Goal: Task Accomplishment & Management: Complete application form

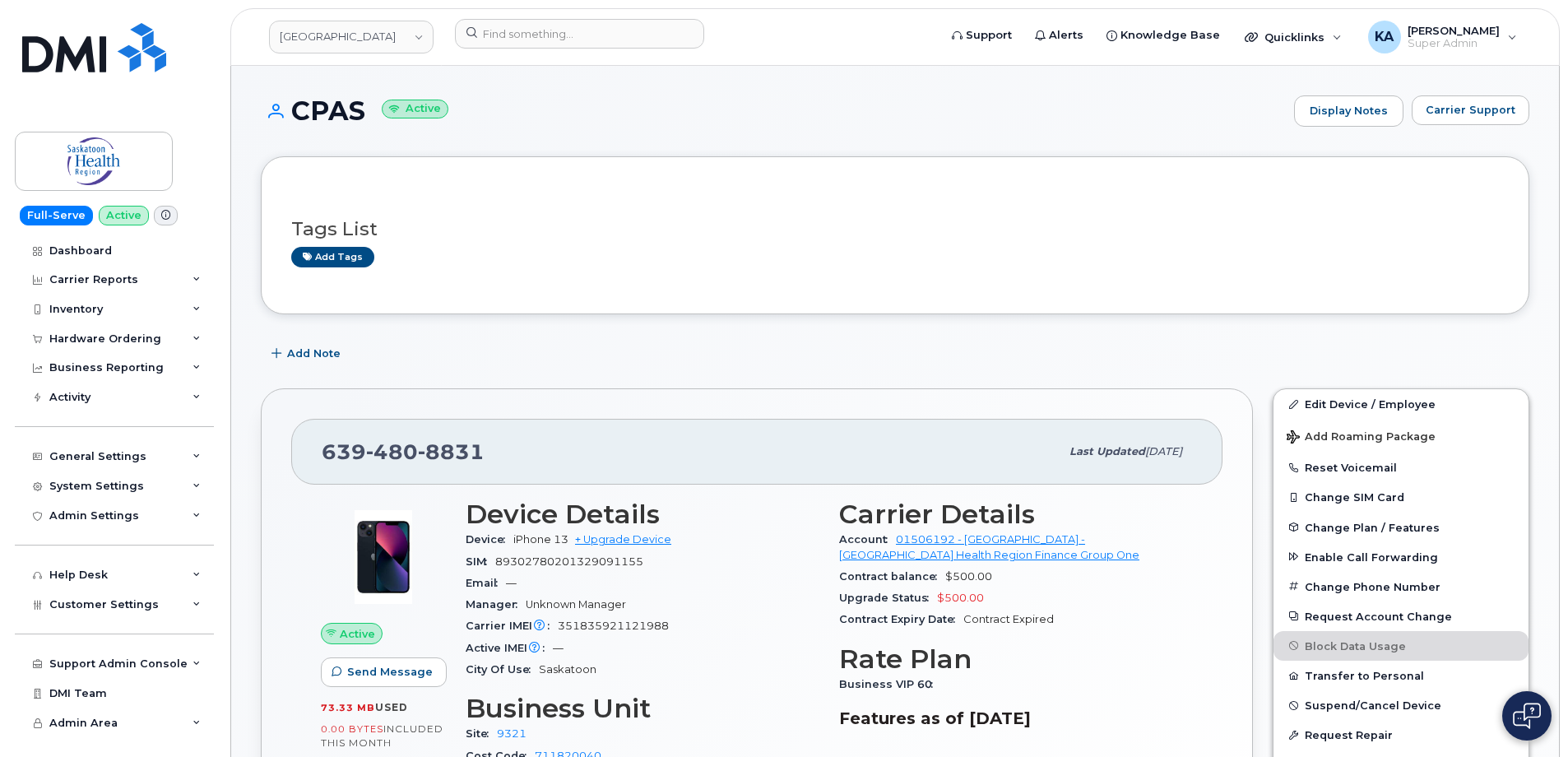
scroll to position [330, 0]
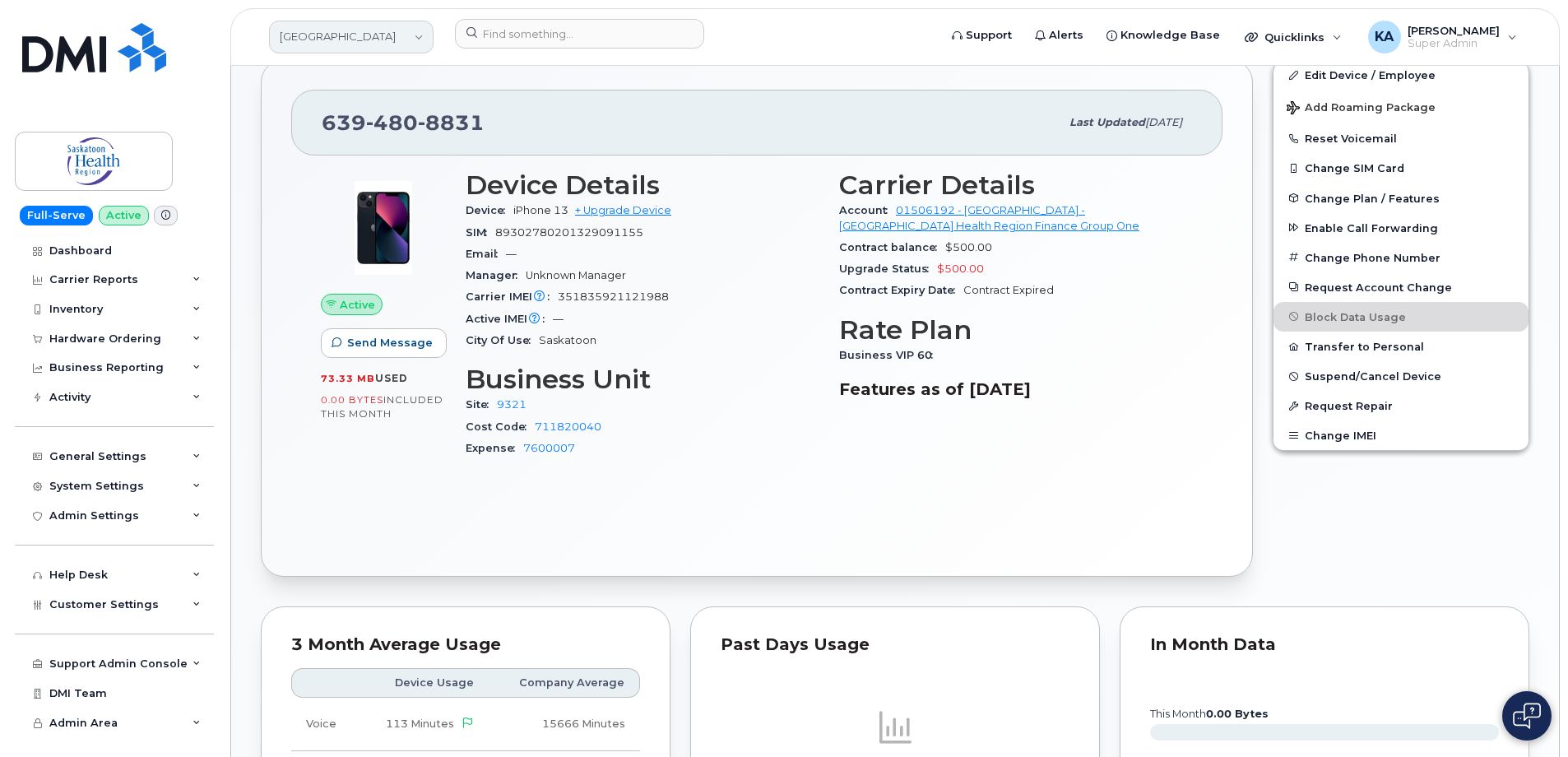
click at [371, 40] on link "[GEOGRAPHIC_DATA]" at bounding box center [351, 36] width 165 height 33
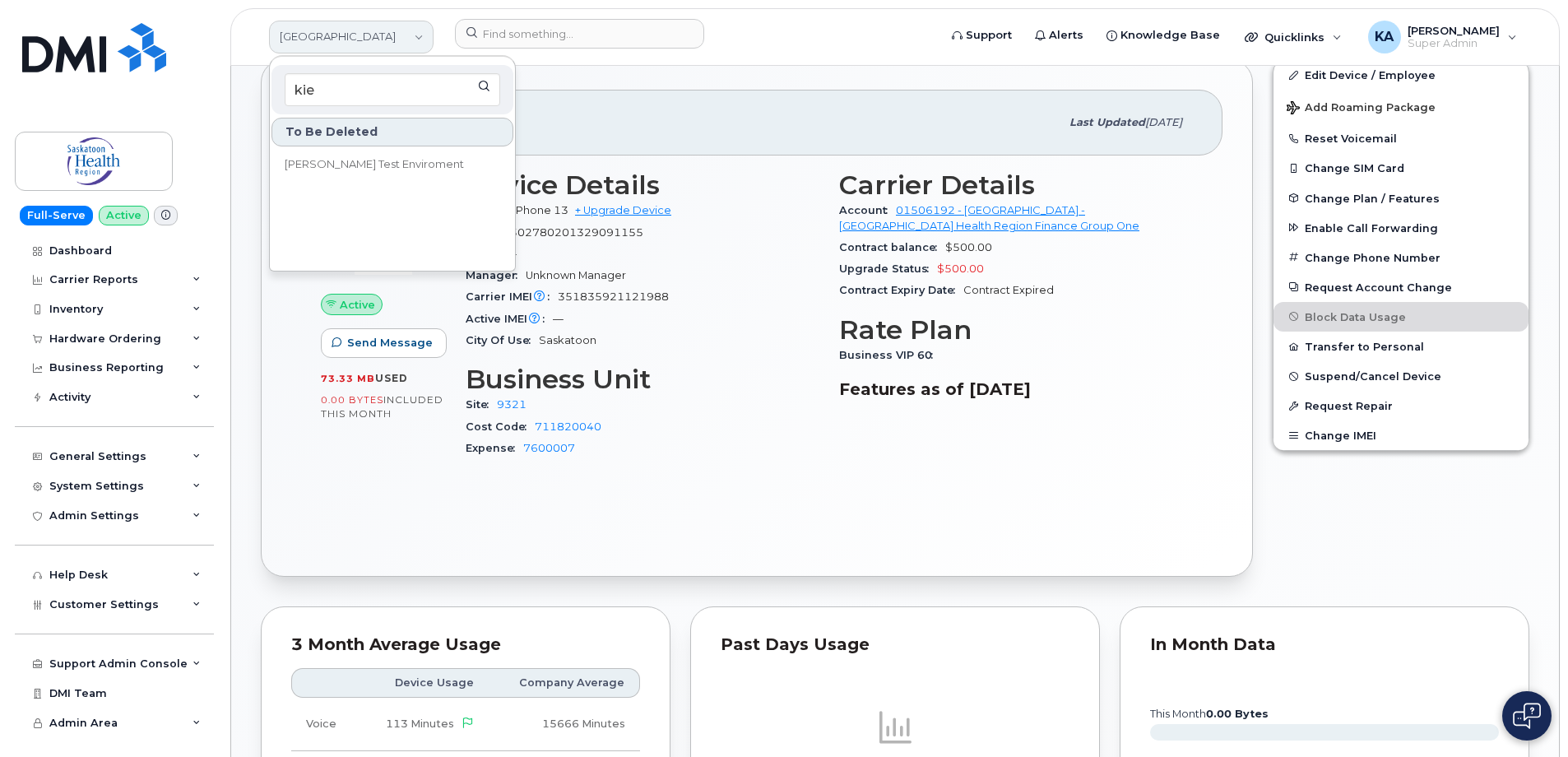
type input "kie"
click at [374, 53] on link "[GEOGRAPHIC_DATA]" at bounding box center [351, 36] width 165 height 33
click at [67, 41] on img at bounding box center [93, 48] width 144 height 49
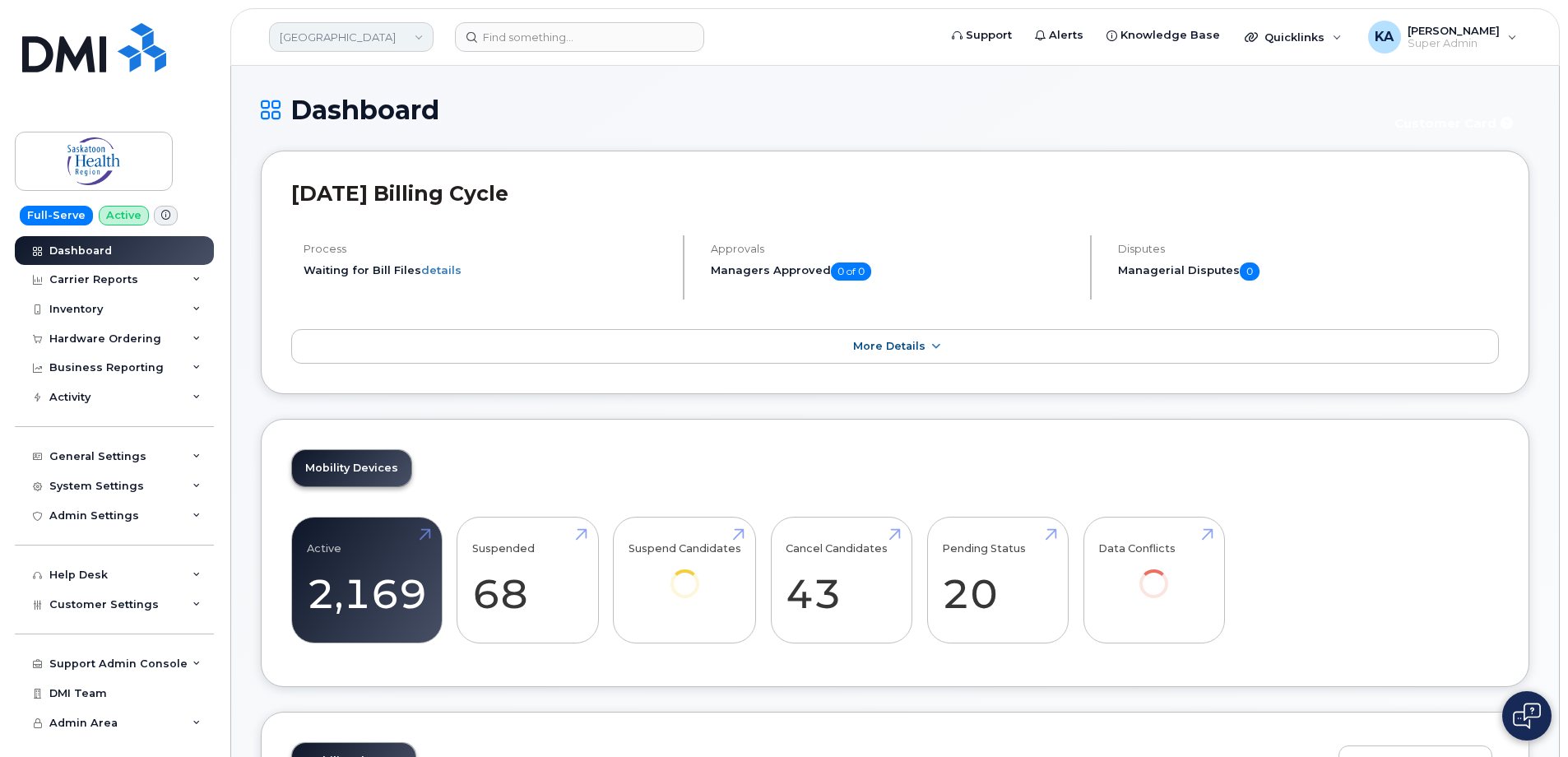
click at [356, 39] on link "[GEOGRAPHIC_DATA]" at bounding box center [351, 37] width 165 height 30
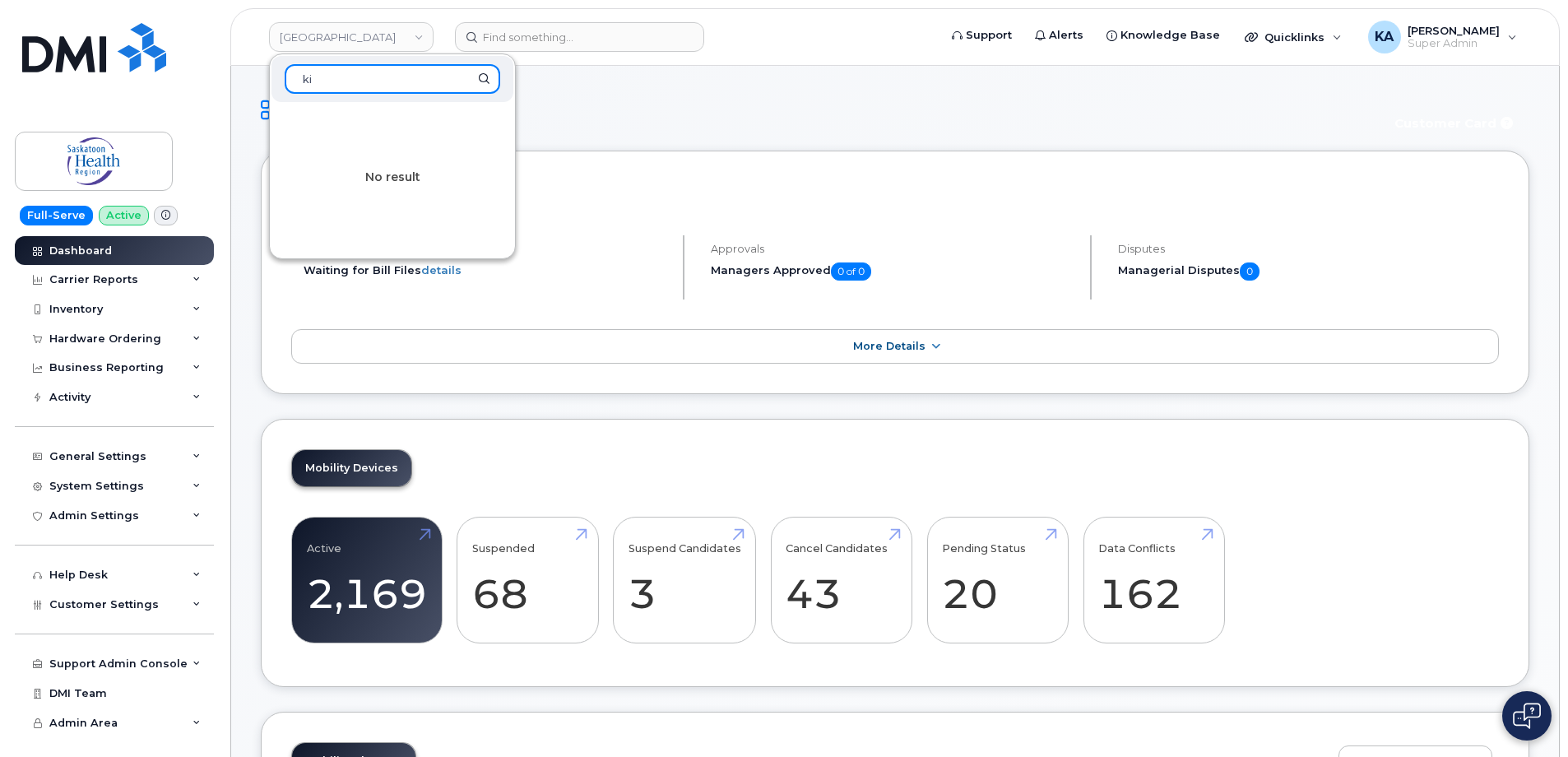
type input "k"
type input "kiew"
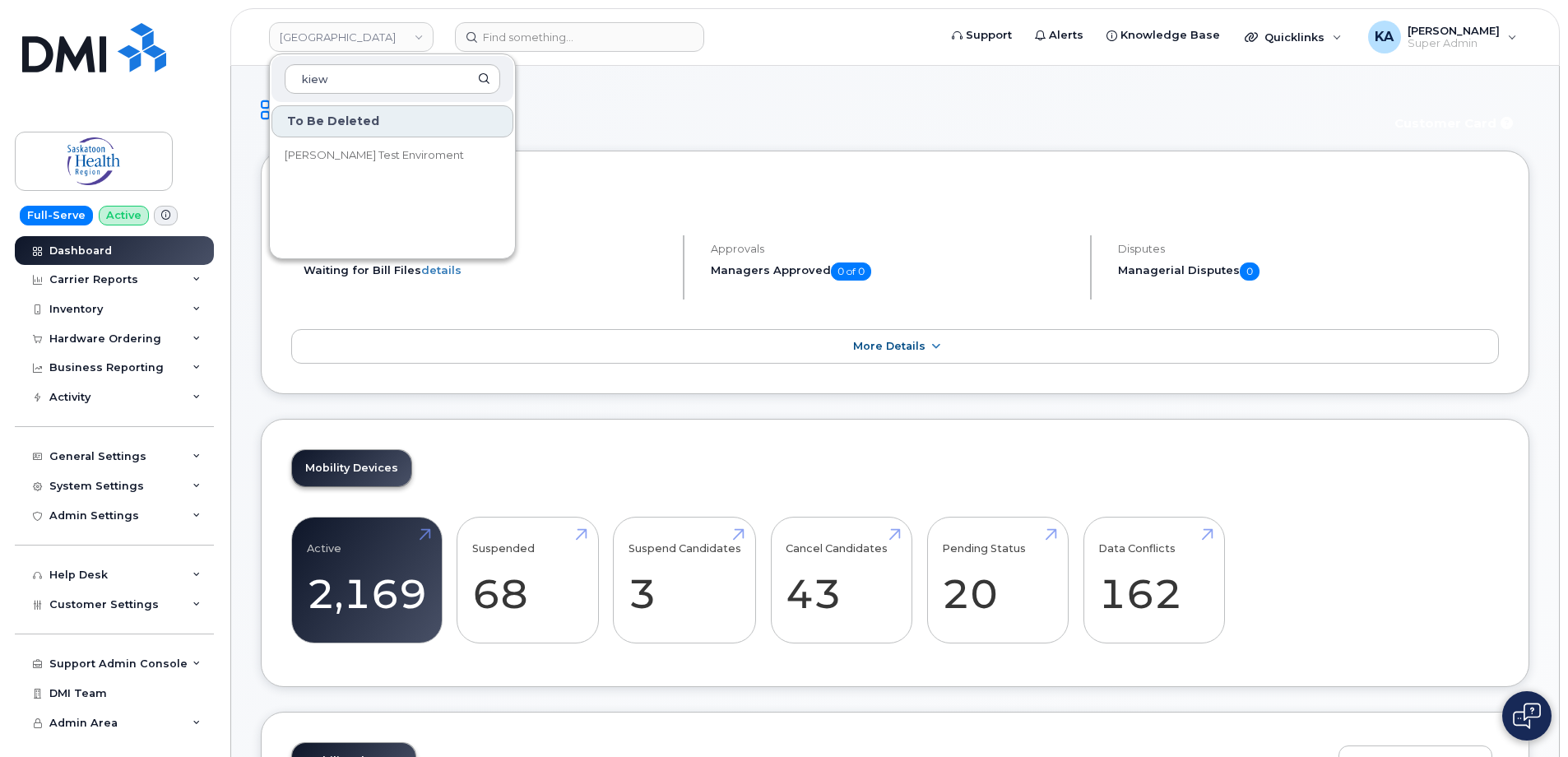
click at [599, 56] on header "Saskatoon Health Region kiew To Be Deleted Kiewit Test Enviroment Support Alert…" at bounding box center [895, 36] width 1329 height 57
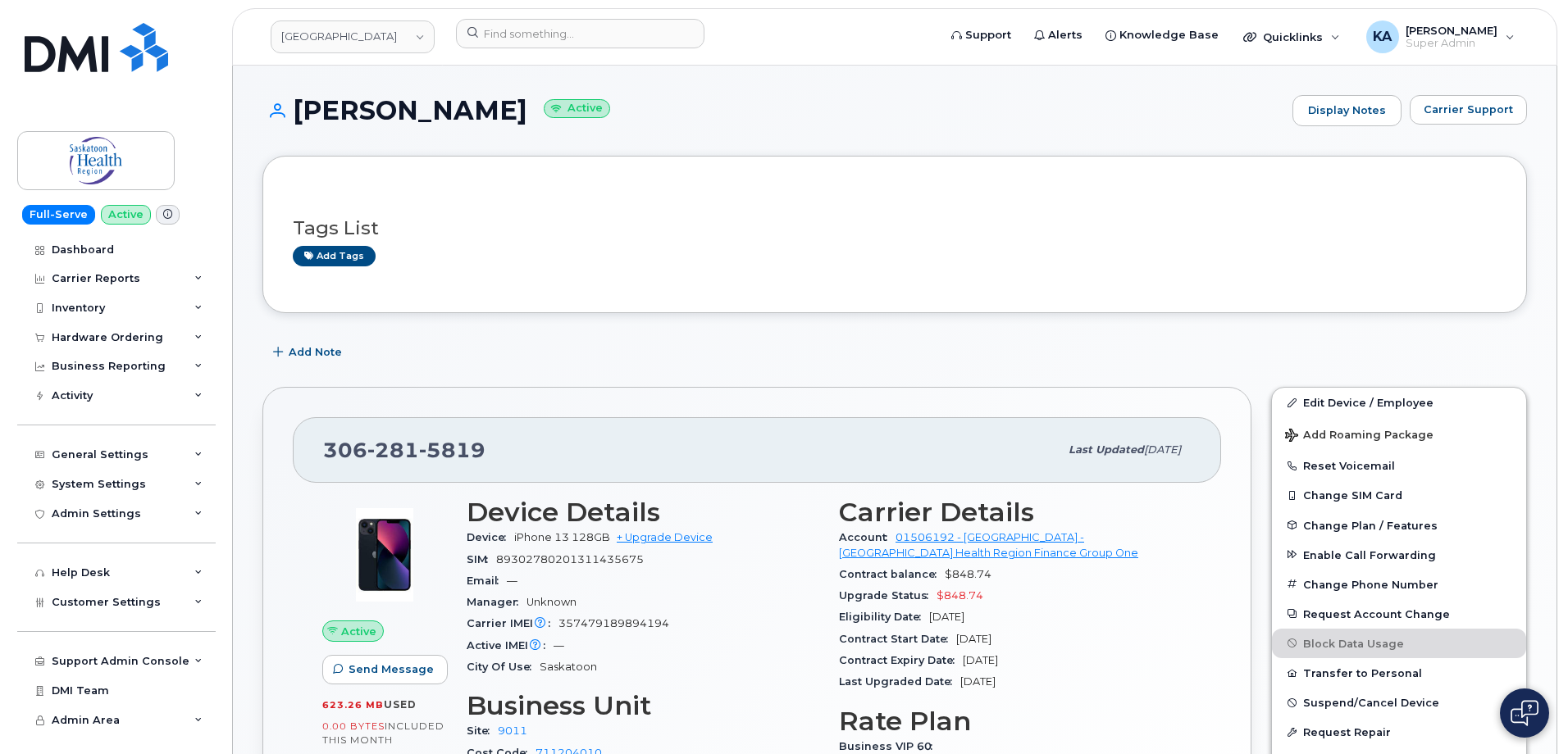
scroll to position [82, 0]
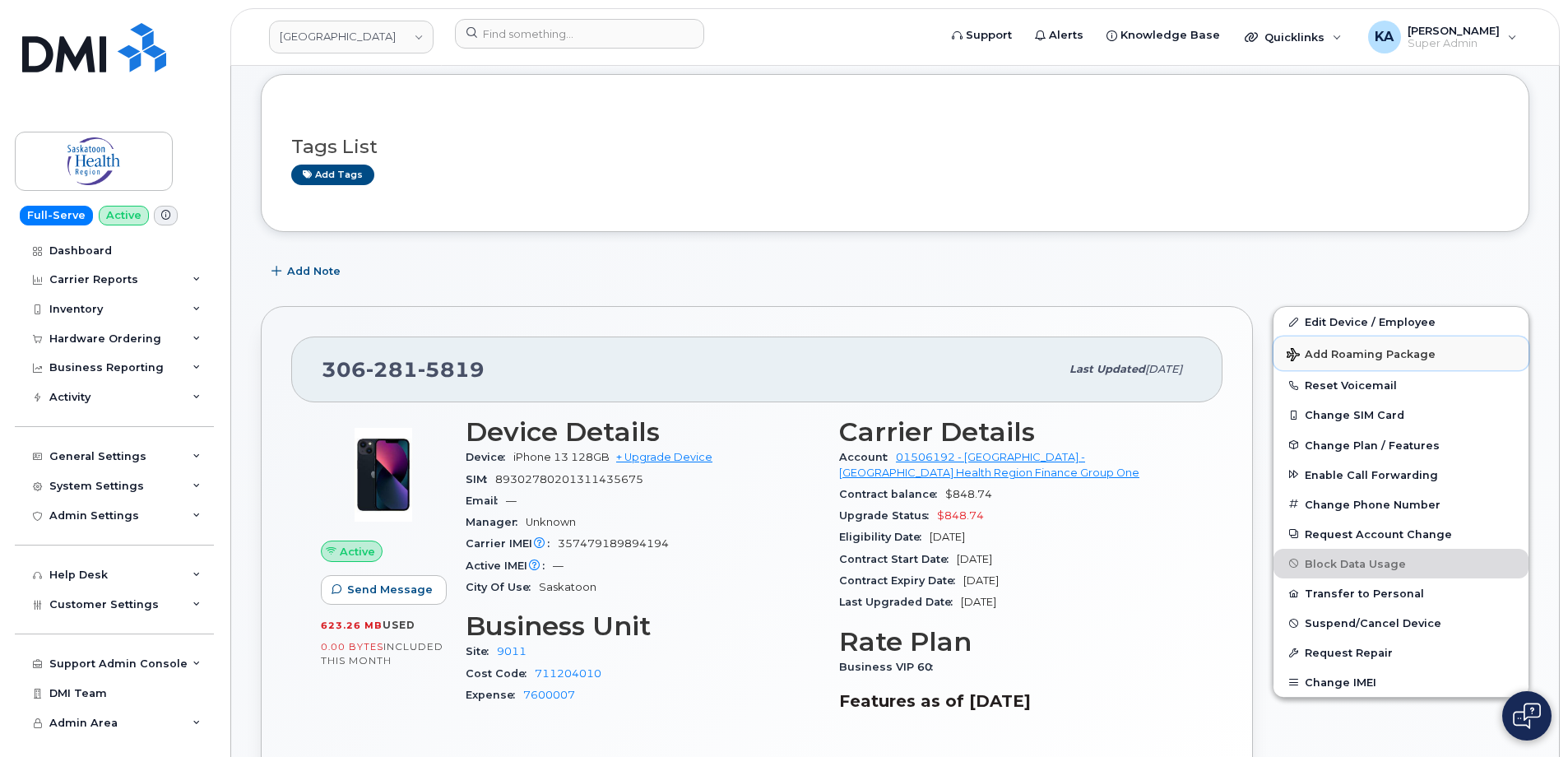
click at [1312, 353] on span "Add Roaming Package" at bounding box center [1361, 356] width 149 height 16
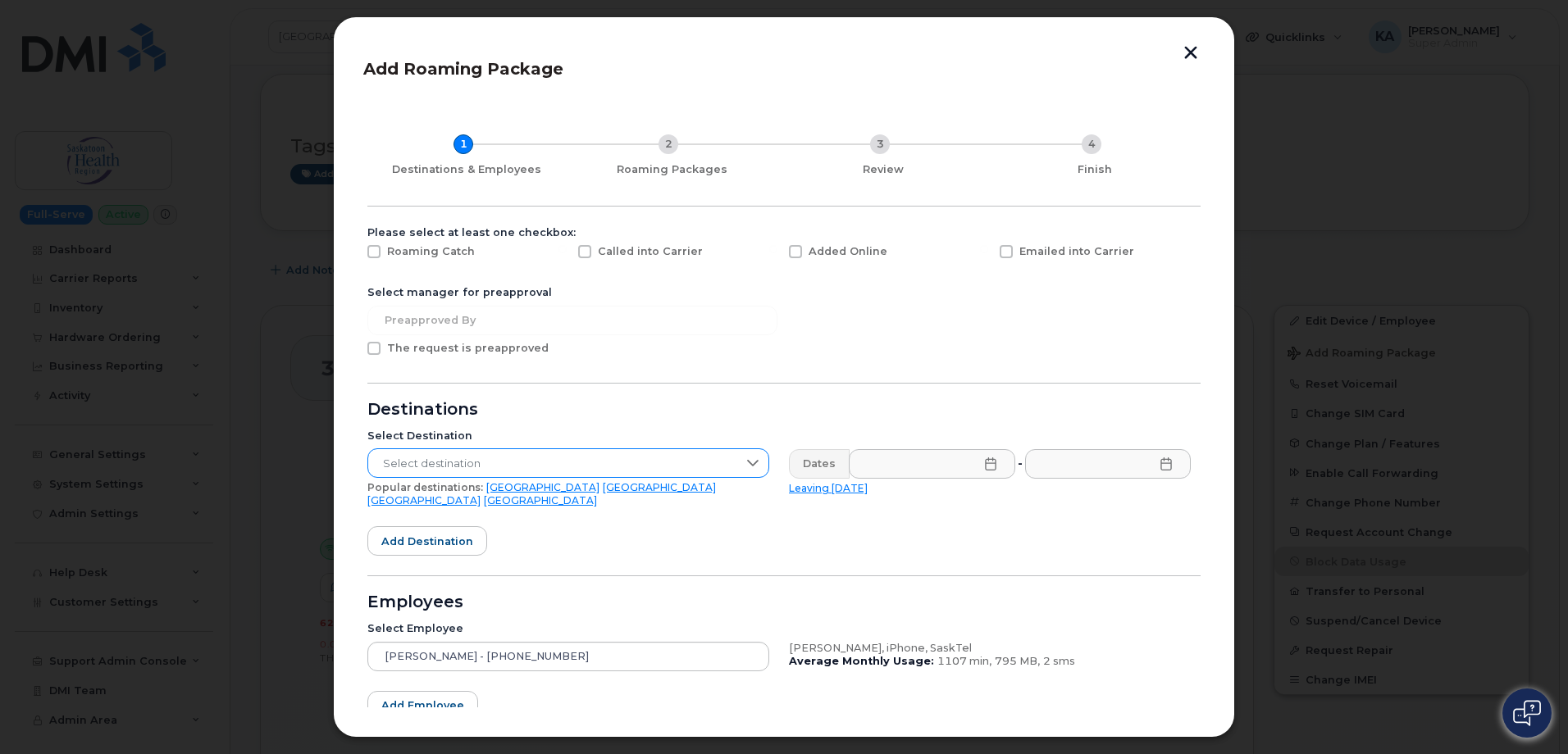
click at [749, 461] on icon at bounding box center [752, 463] width 13 height 13
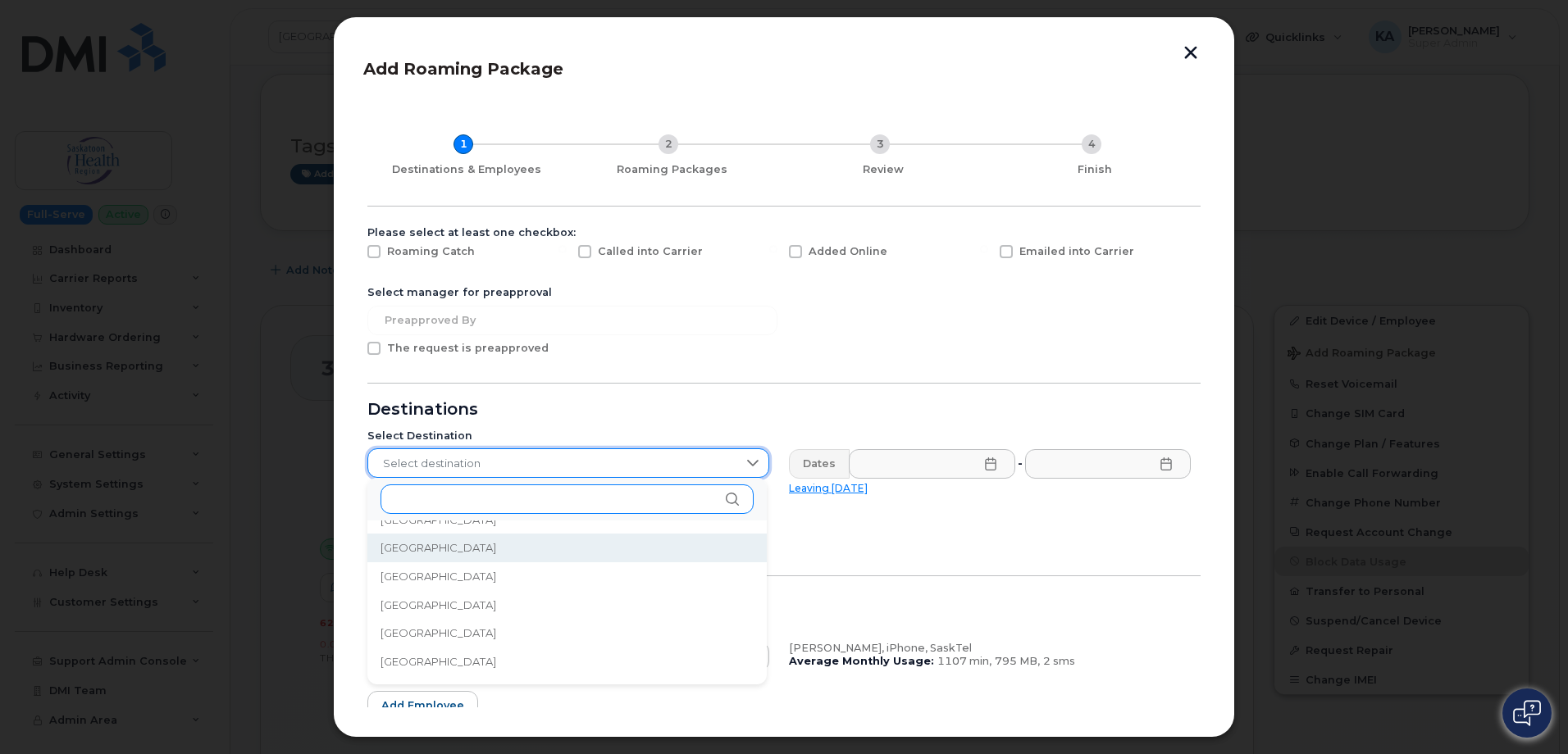
scroll to position [1707, 0]
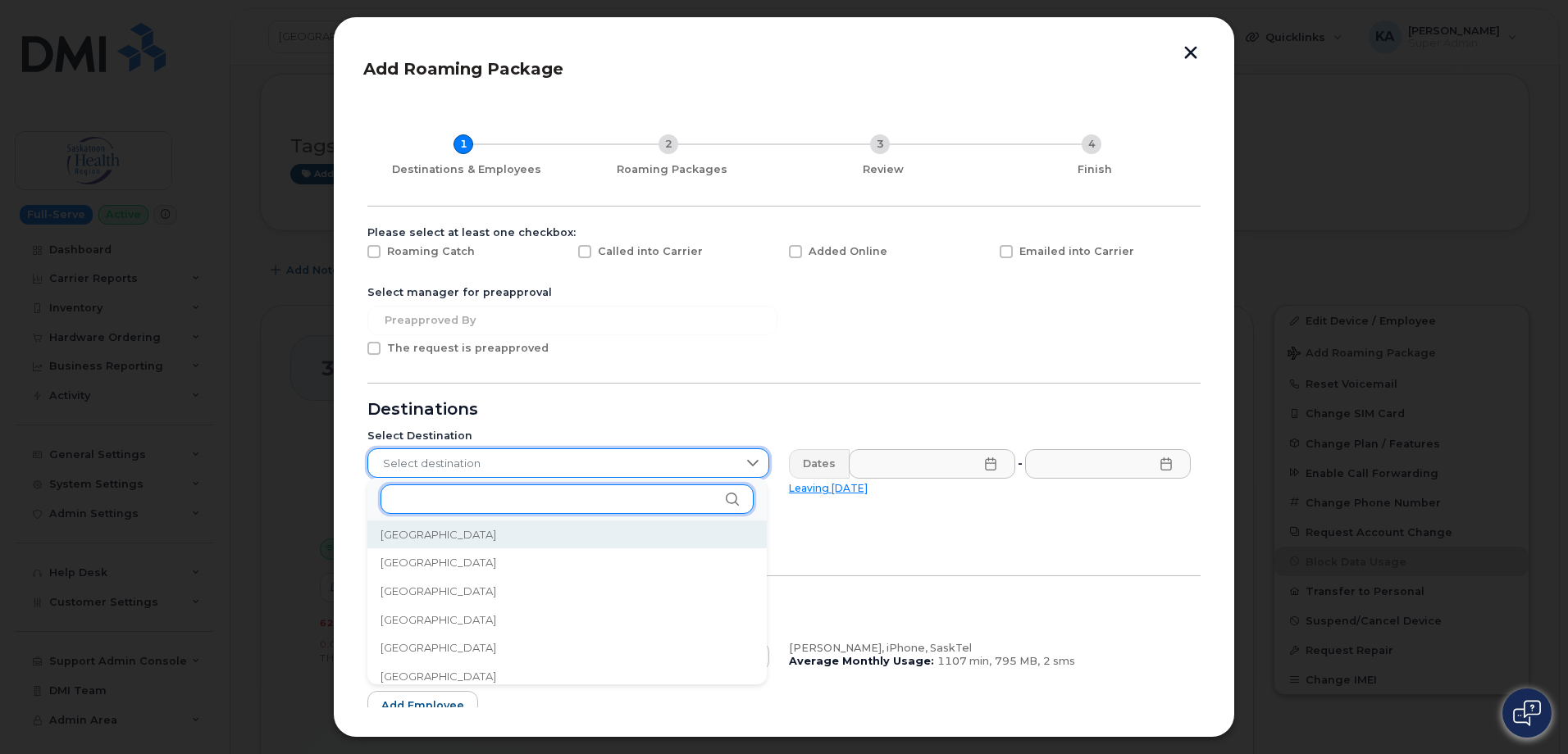
click at [431, 503] on input "text" at bounding box center [566, 499] width 373 height 30
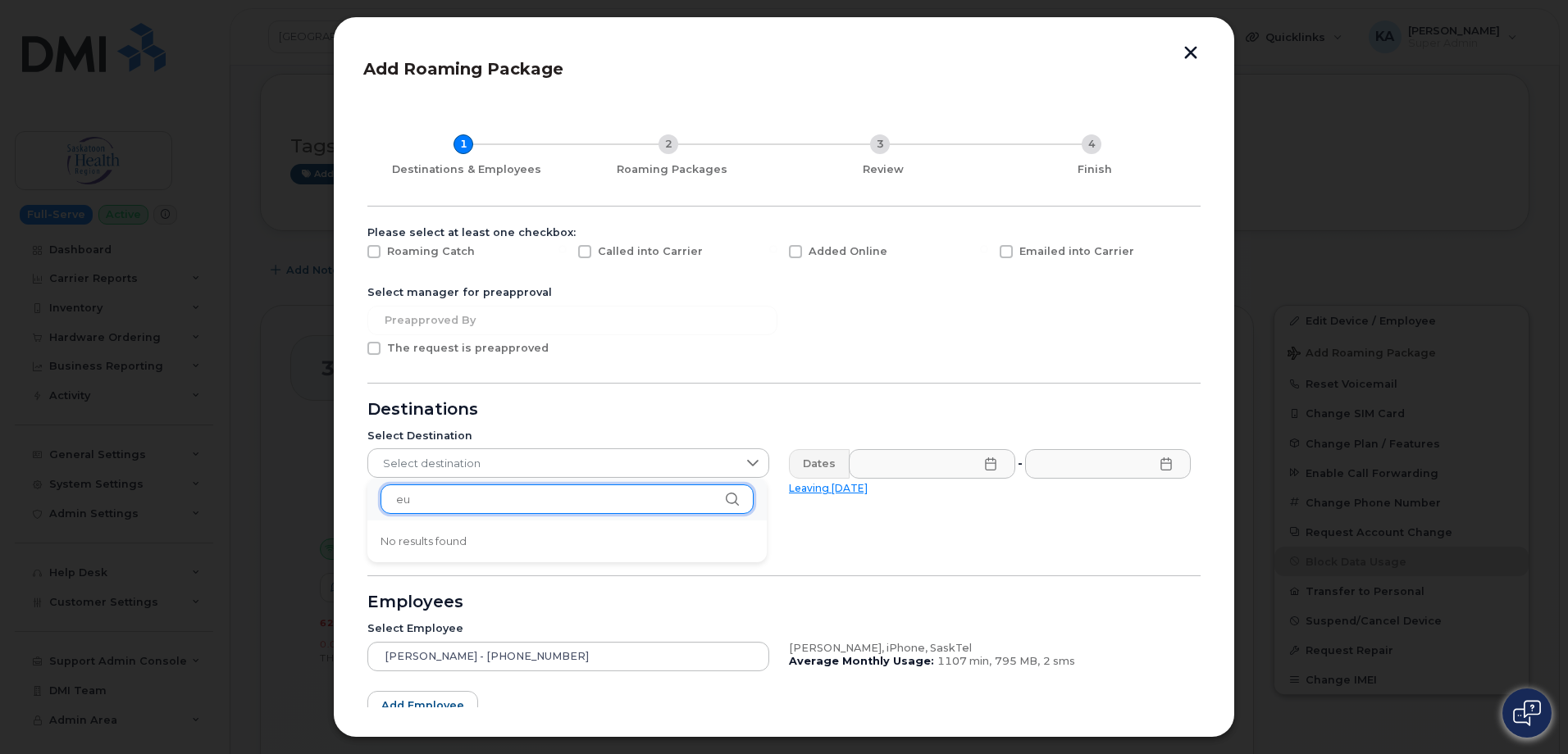
scroll to position [0, 0]
type input "europe"
click at [740, 546] on li "No results found" at bounding box center [566, 542] width 399 height 29
click at [989, 466] on icon at bounding box center [990, 463] width 13 height 13
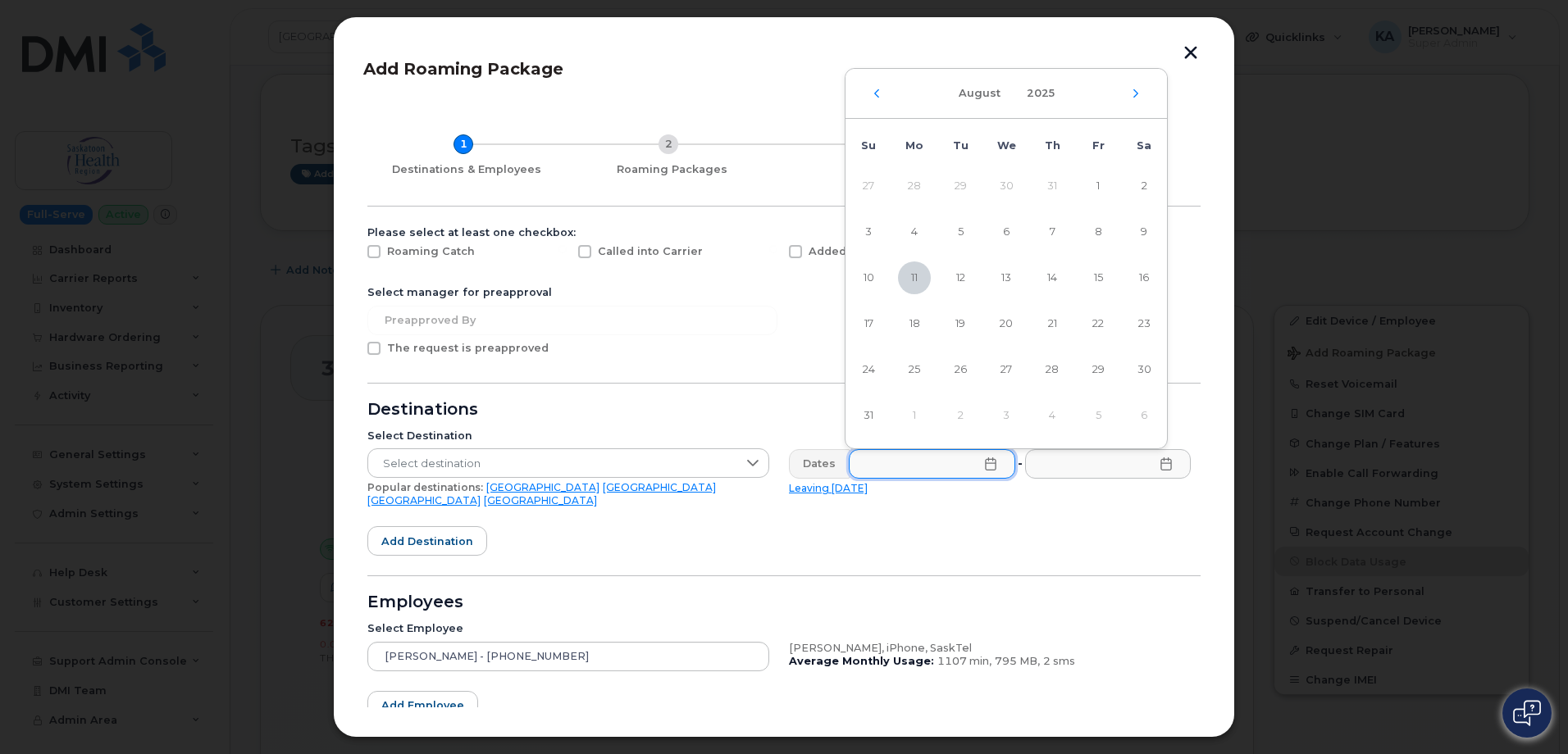
click at [1137, 83] on div "August 2025" at bounding box center [1006, 93] width 321 height 50
click at [1137, 94] on icon "Next Month" at bounding box center [1136, 92] width 5 height 8
click at [1053, 182] on span "4" at bounding box center [1052, 185] width 32 height 32
type input "09/04/2025"
click at [1160, 463] on icon at bounding box center [1166, 463] width 13 height 13
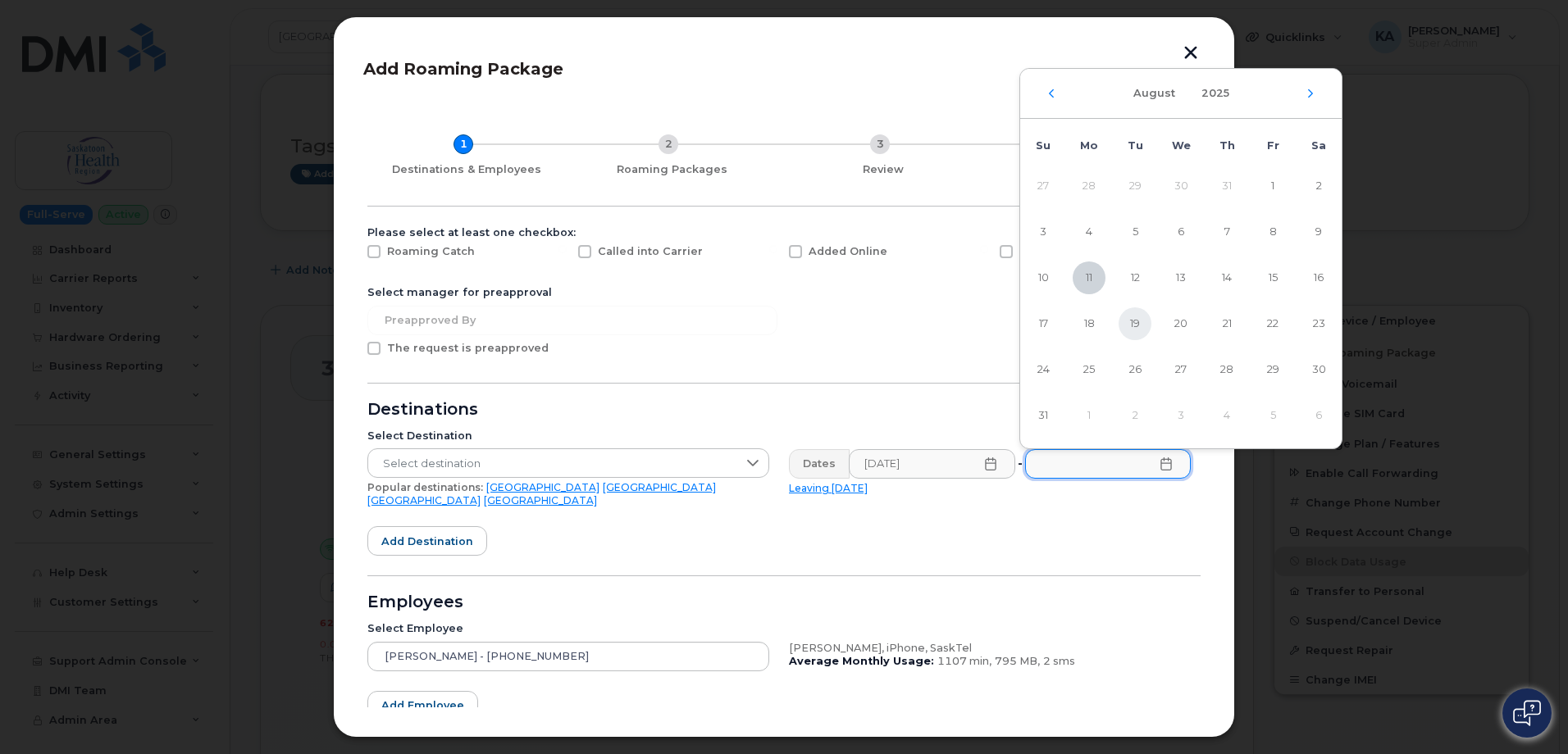
click at [1132, 323] on span "19" at bounding box center [1134, 323] width 32 height 32
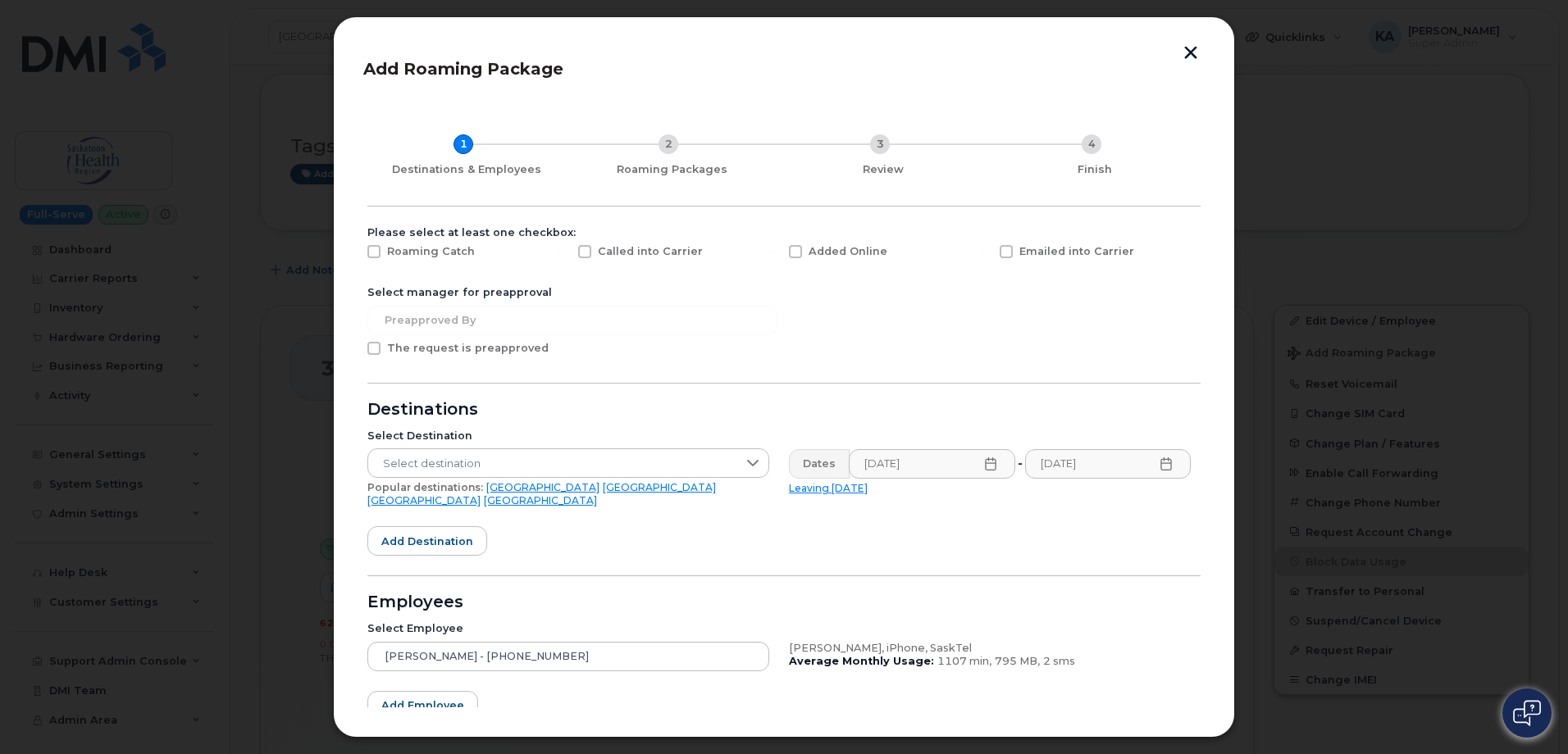
click at [1162, 465] on icon at bounding box center [1166, 463] width 13 height 13
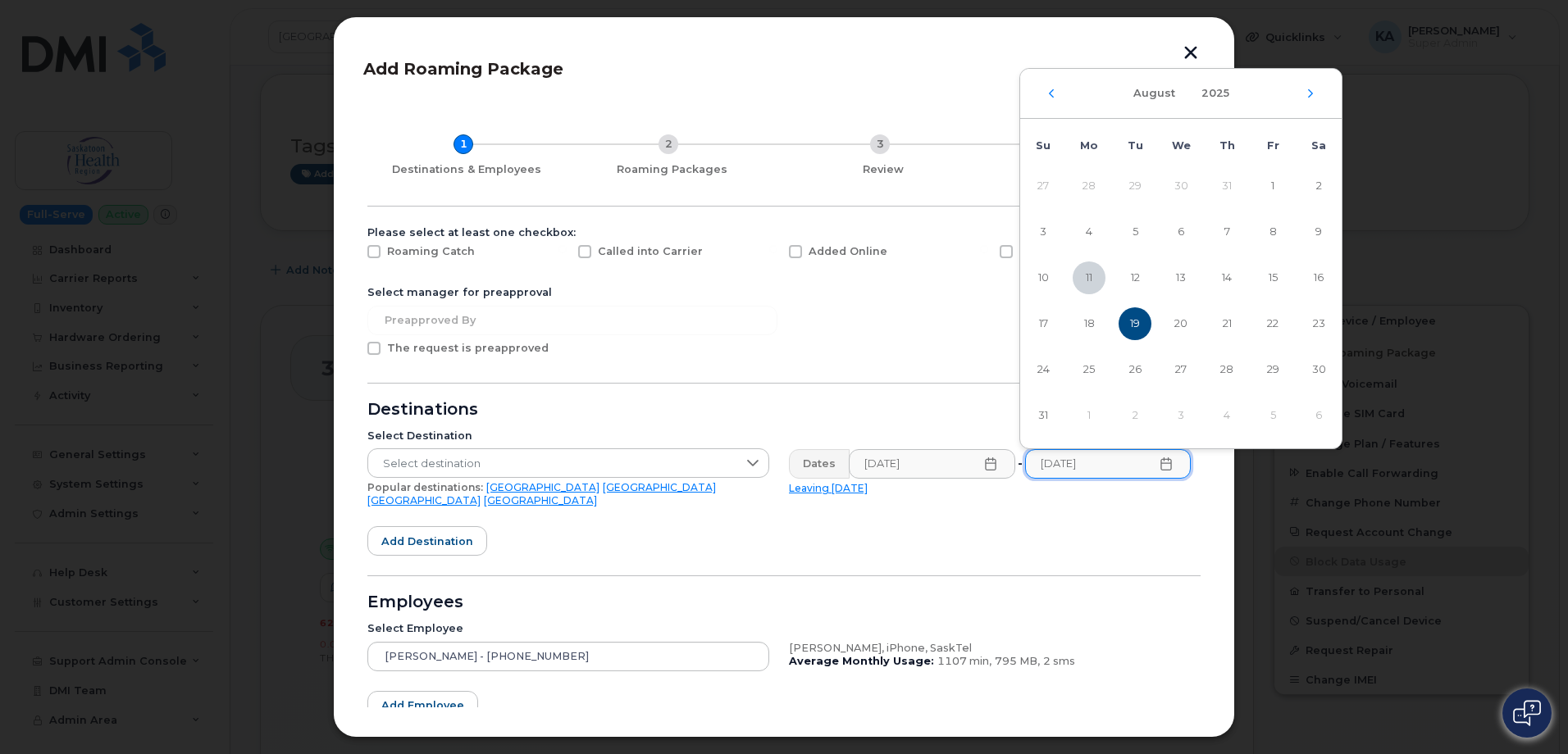
click at [1313, 100] on div "August 2025" at bounding box center [1181, 93] width 321 height 50
click at [1310, 97] on icon "Next Month" at bounding box center [1310, 93] width 10 height 13
click at [1270, 275] on span "19" at bounding box center [1272, 277] width 32 height 32
type input "09/19/2025"
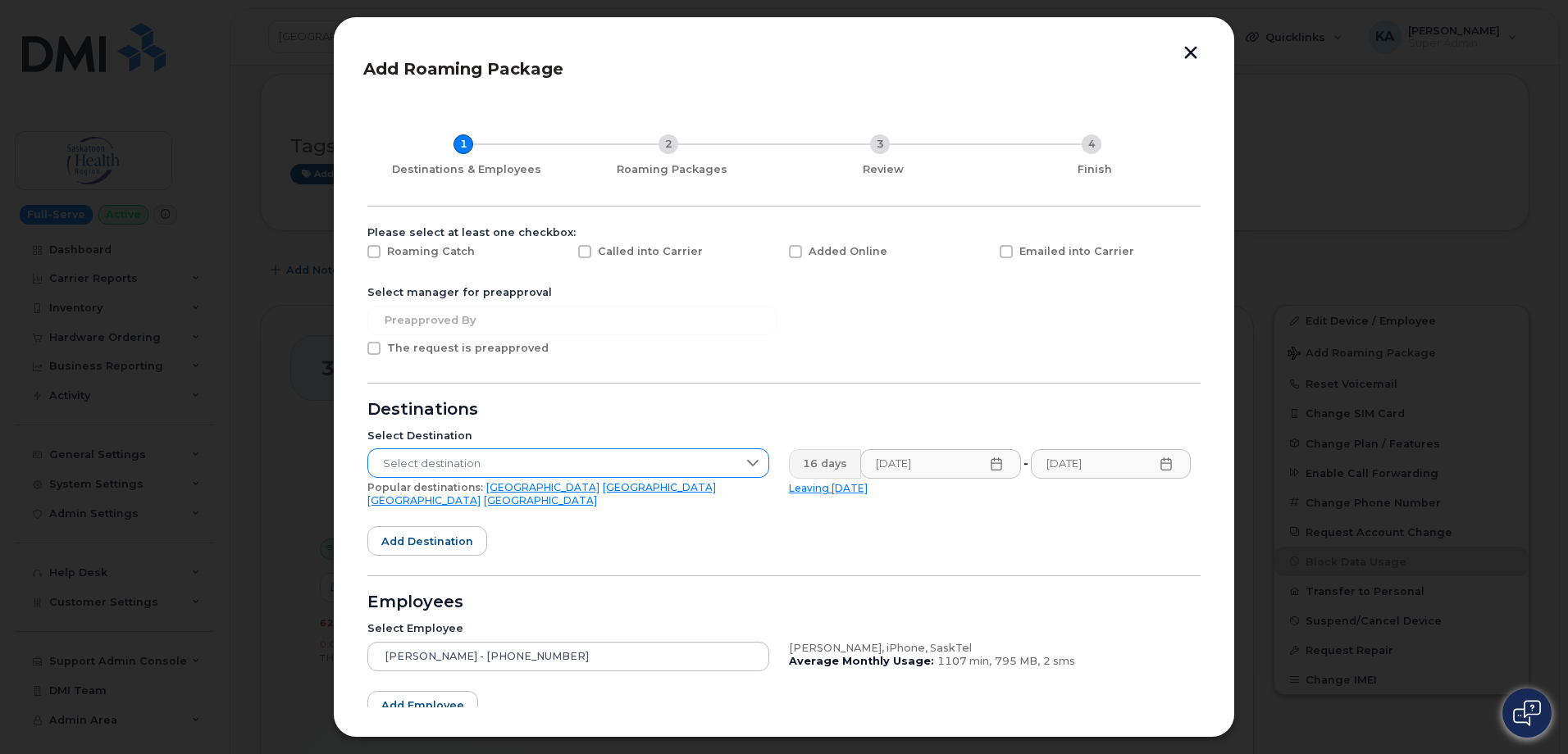
click at [752, 456] on icon at bounding box center [752, 463] width 13 height 13
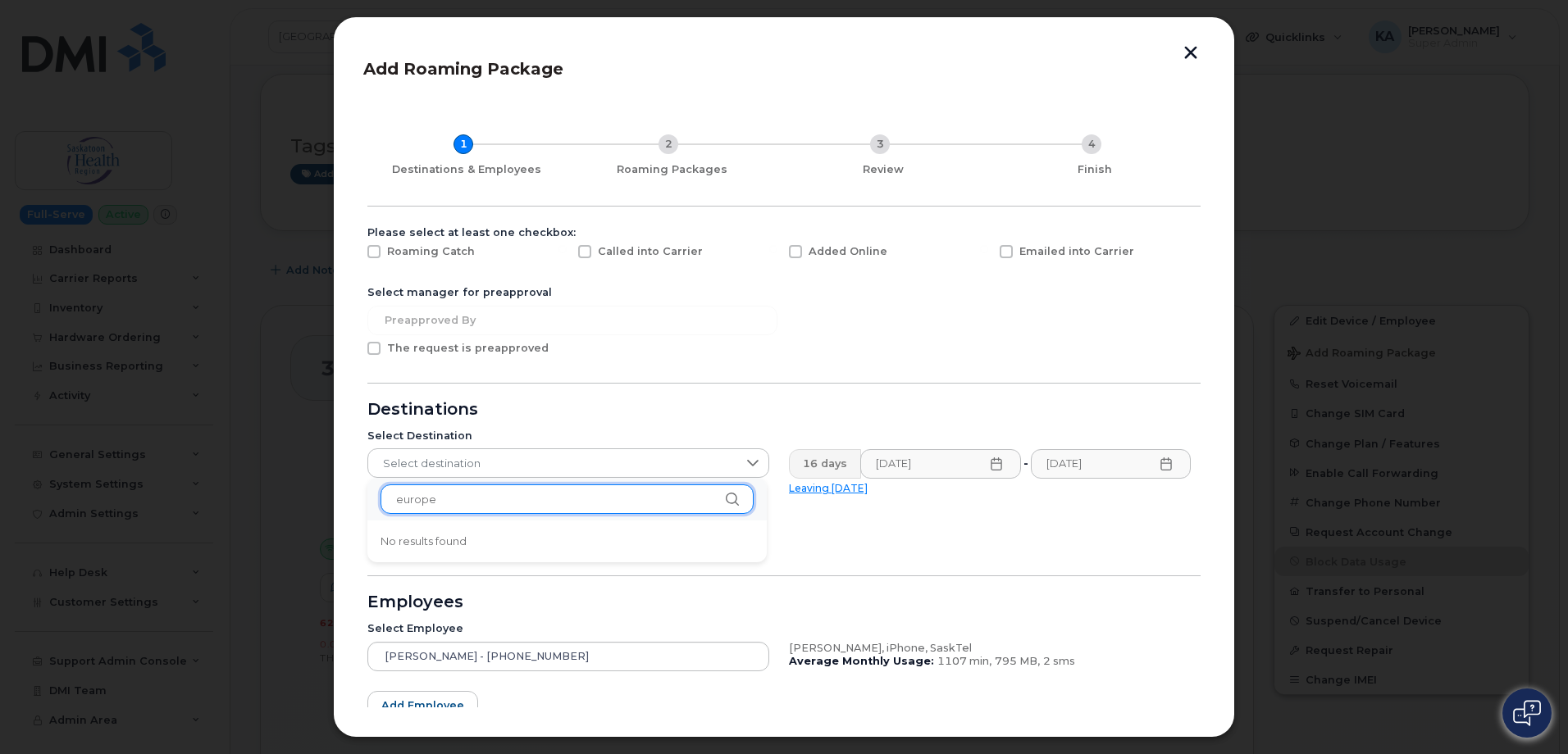
drag, startPoint x: 464, startPoint y: 499, endPoint x: 370, endPoint y: 496, distance: 94.0
click at [370, 496] on div "europe No results found" at bounding box center [566, 499] width 399 height 43
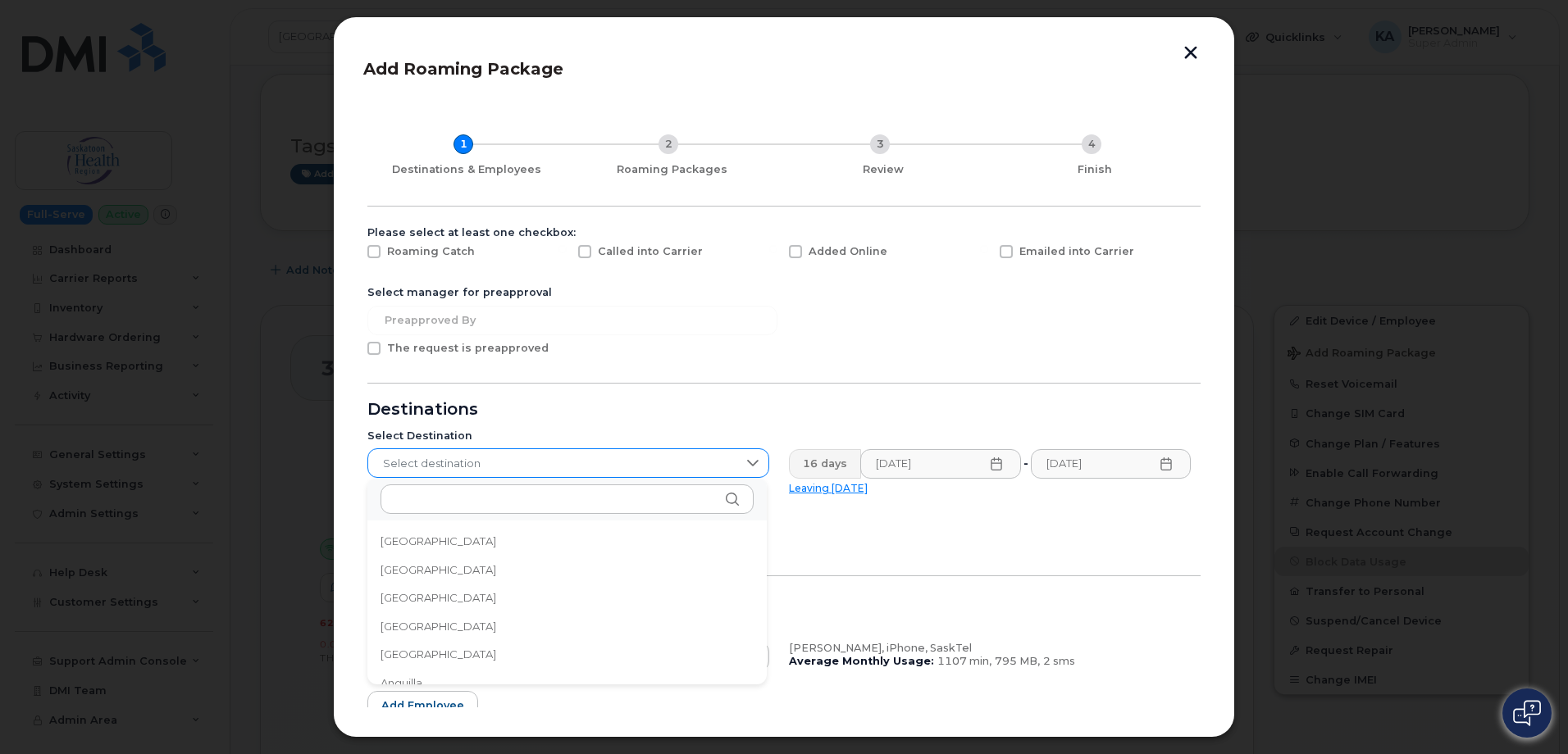
click at [752, 457] on icon at bounding box center [752, 463] width 13 height 13
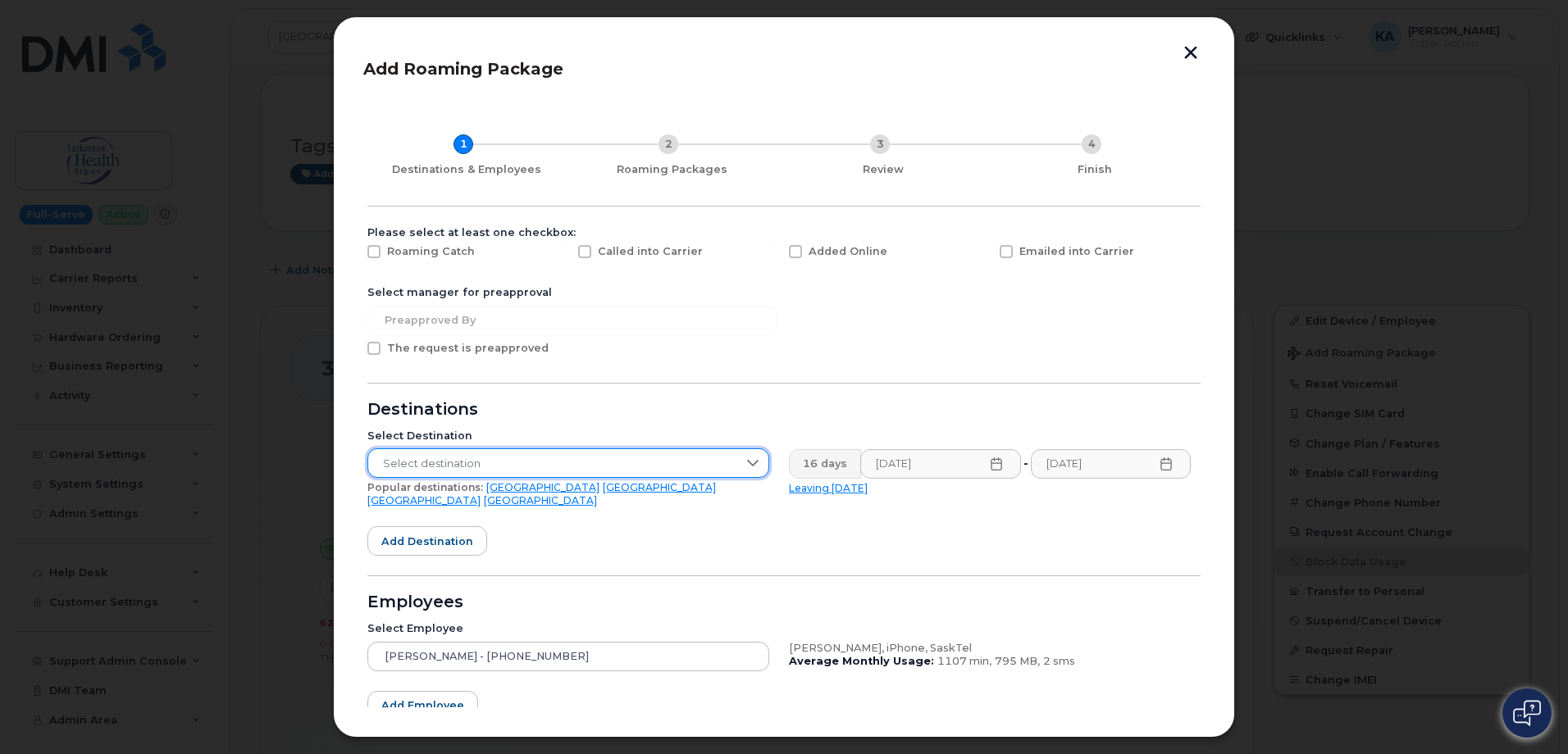
click at [718, 461] on span "Select destination" at bounding box center [552, 464] width 369 height 30
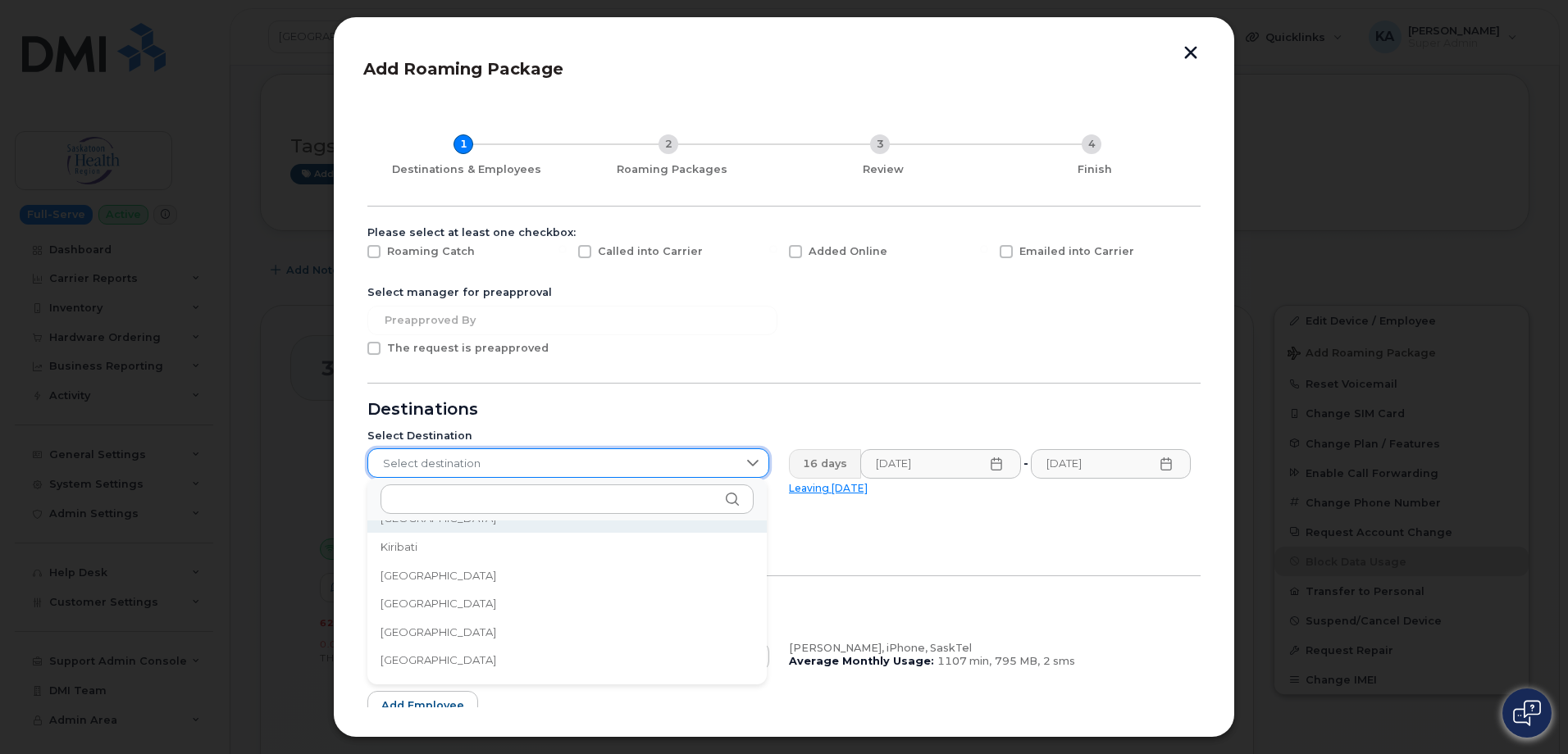
scroll to position [2840, 0]
click at [528, 468] on span "Select destination" at bounding box center [552, 464] width 369 height 30
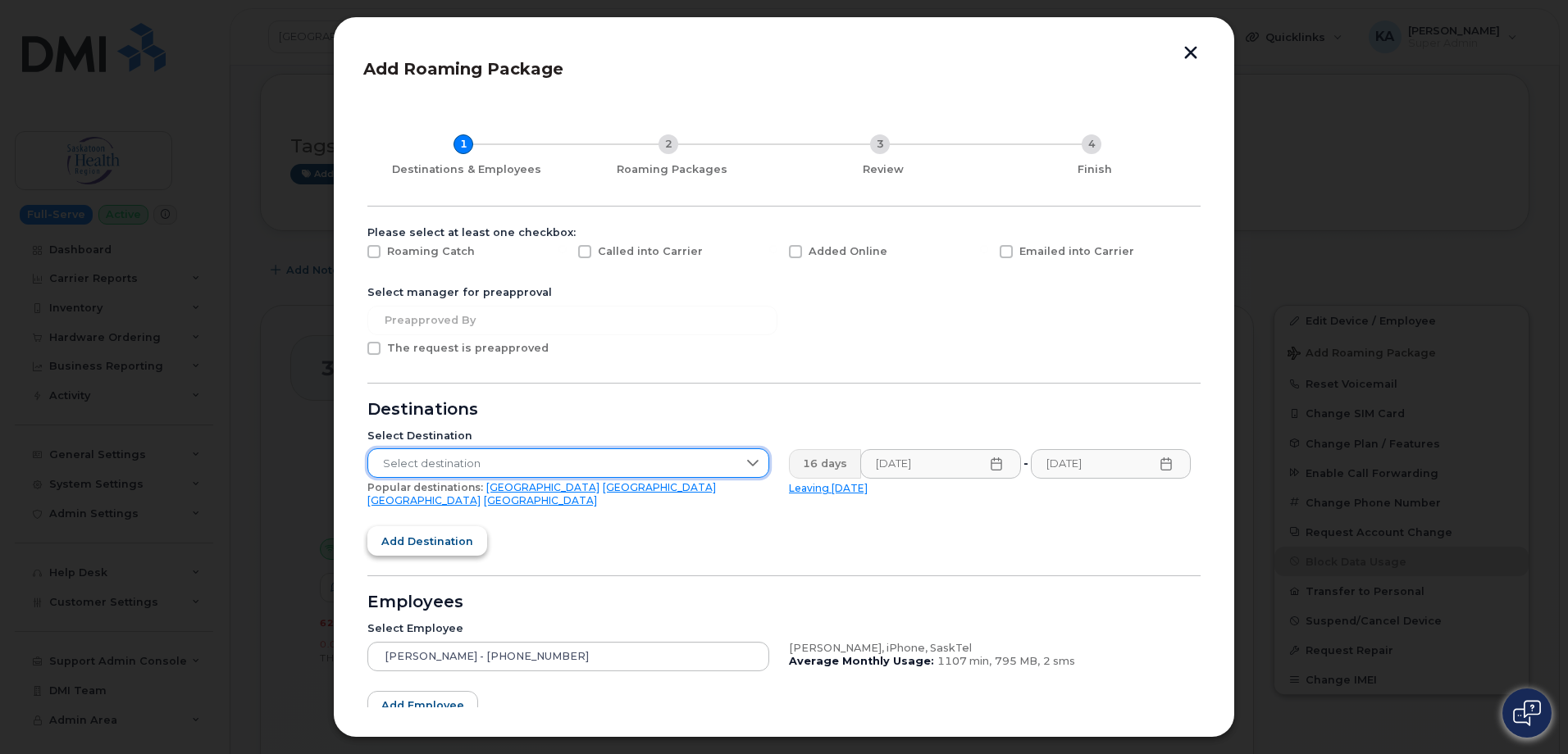
click at [427, 534] on span "Add destination" at bounding box center [427, 542] width 92 height 16
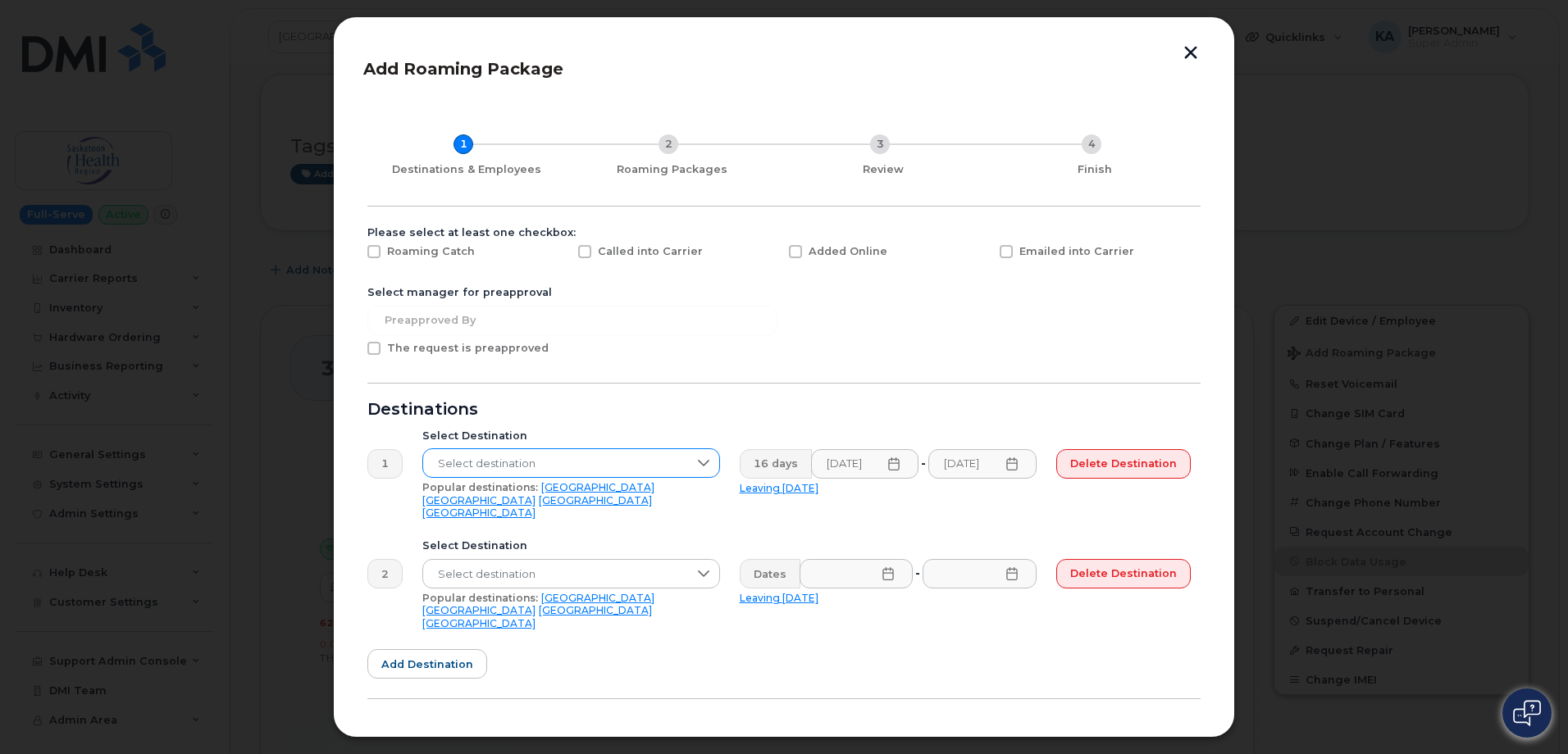
click at [503, 456] on span "Select destination" at bounding box center [556, 464] width 265 height 30
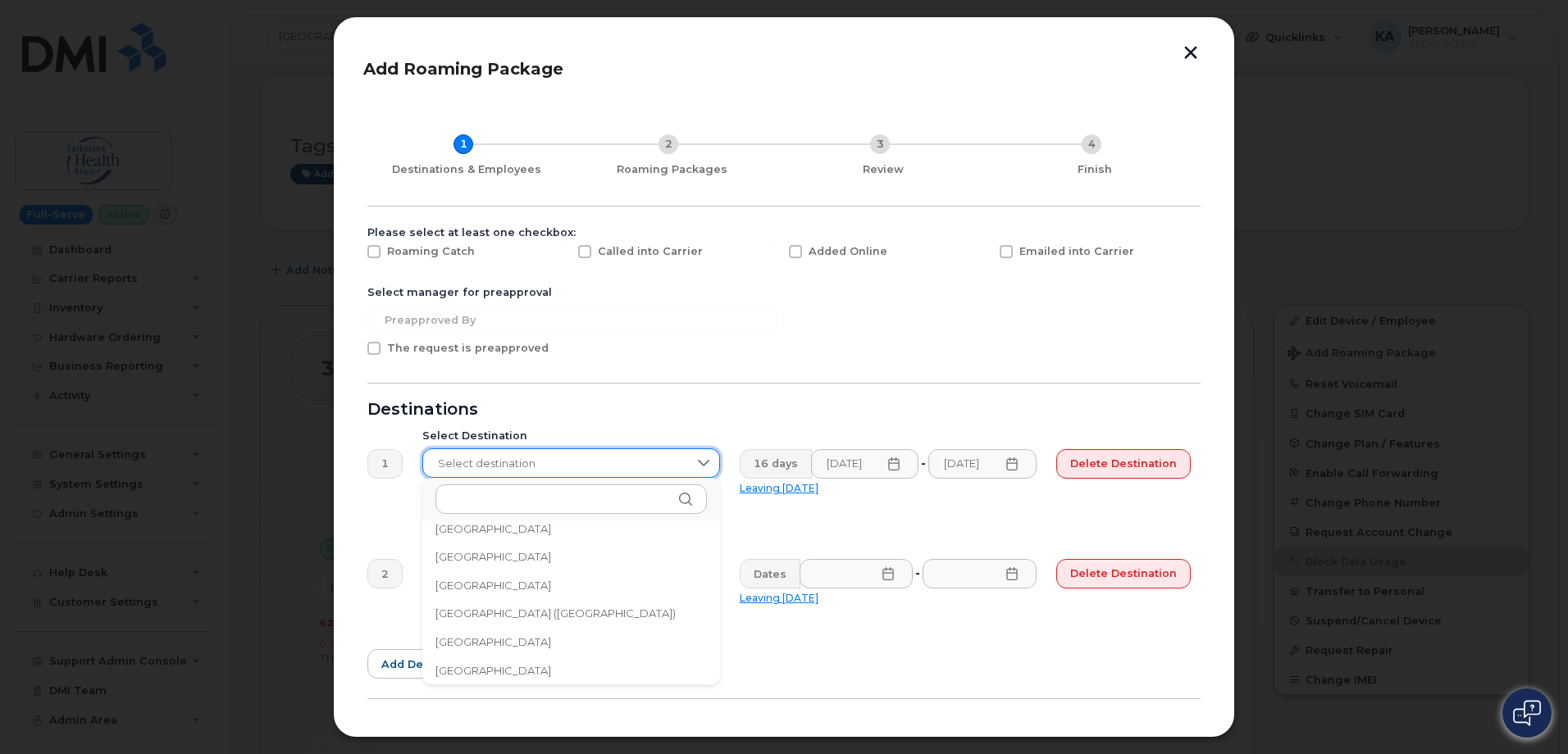
scroll to position [4058, 0]
click at [582, 408] on div "Destinations" at bounding box center [783, 410] width 833 height 13
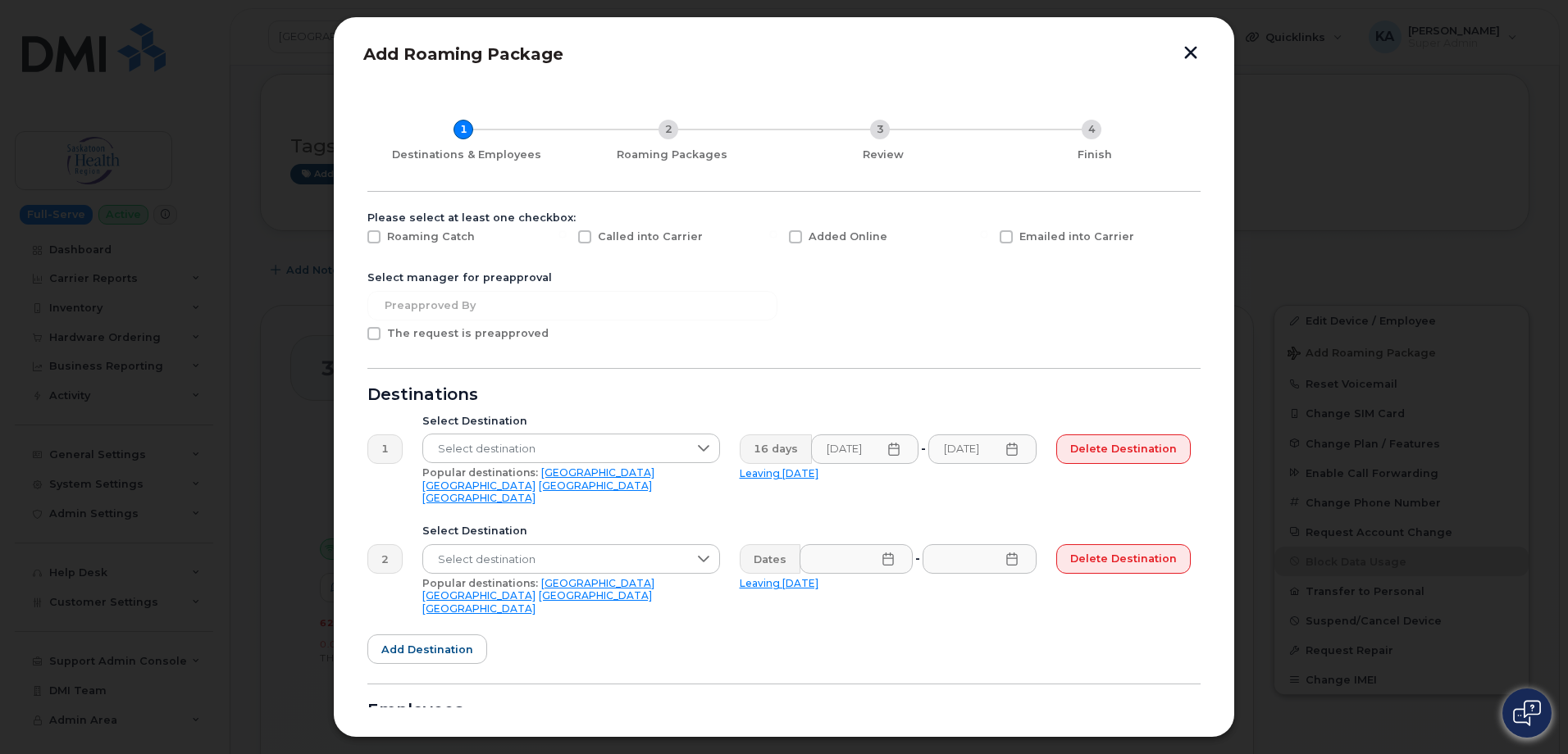
scroll to position [0, 0]
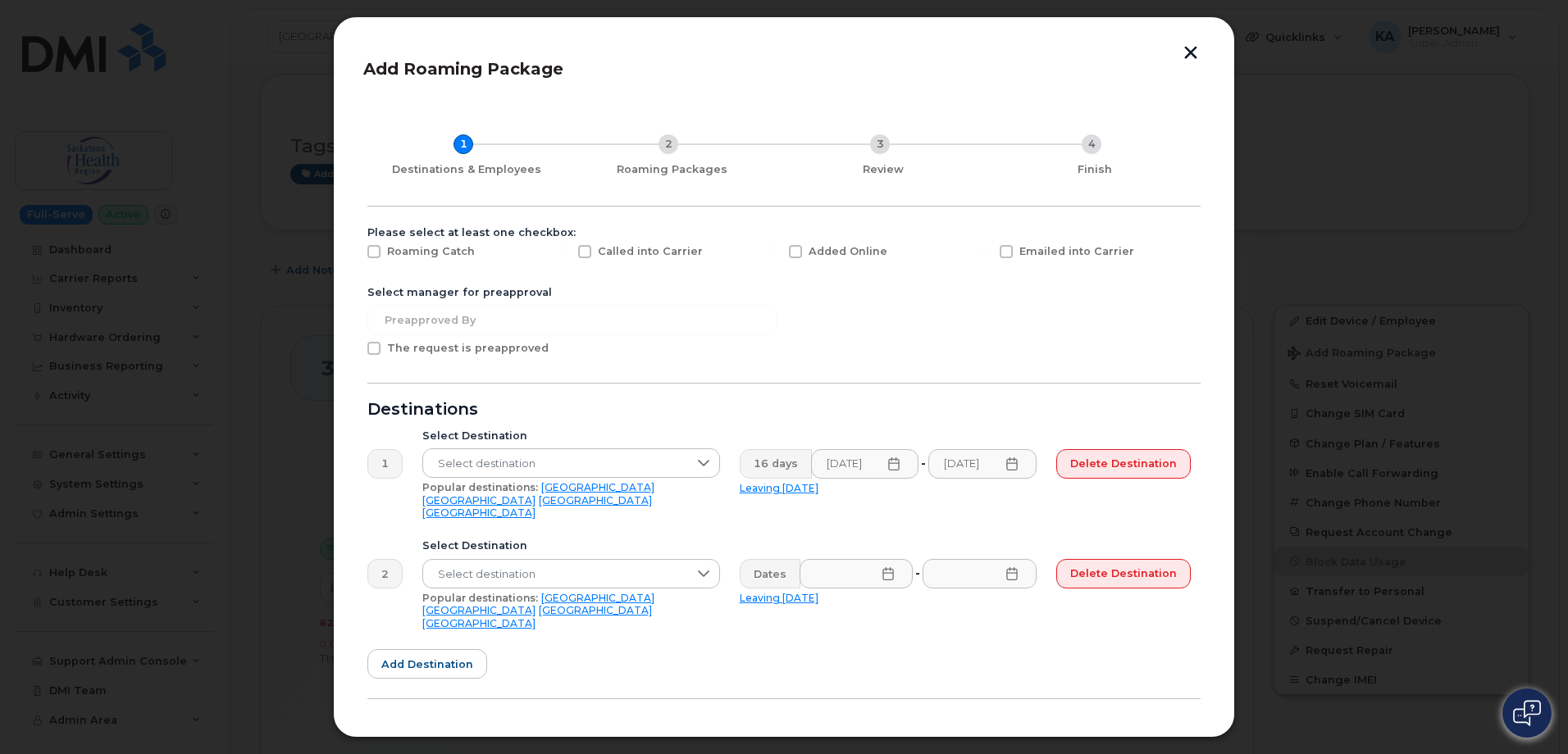
click at [1005, 251] on span at bounding box center [1006, 251] width 13 height 13
click at [988, 251] on input "Emailed into Carrier" at bounding box center [983, 248] width 8 height 8
checkbox input "true"
click at [372, 251] on span at bounding box center [373, 251] width 13 height 13
click at [356, 251] on input "Roaming Catch" at bounding box center [351, 248] width 8 height 8
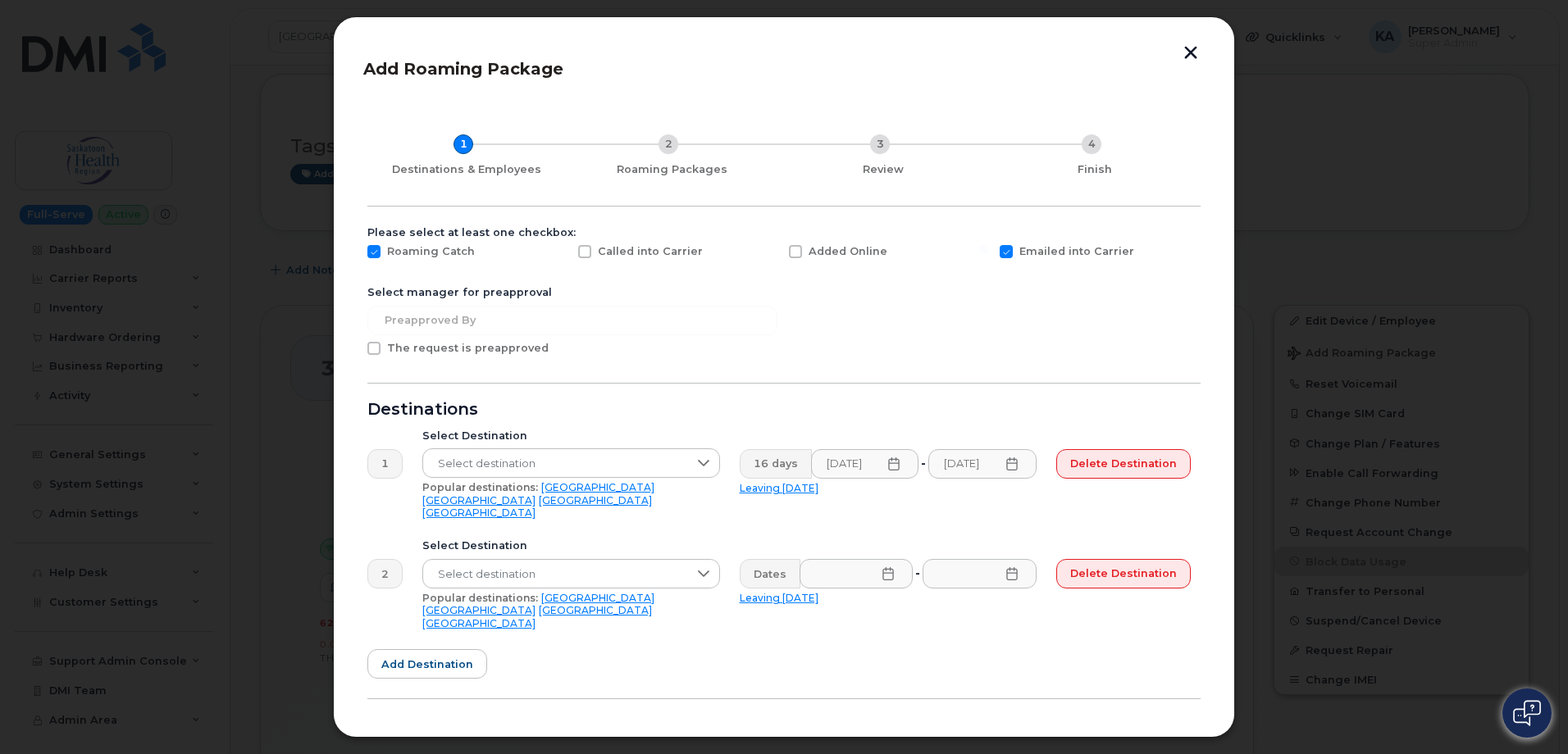
click at [371, 252] on span at bounding box center [373, 251] width 13 height 13
click at [356, 252] on input "Roaming Catch" at bounding box center [351, 248] width 8 height 8
checkbox input "false"
click at [791, 253] on span at bounding box center [795, 251] width 13 height 13
click at [777, 253] on input "Added Online" at bounding box center [773, 248] width 8 height 8
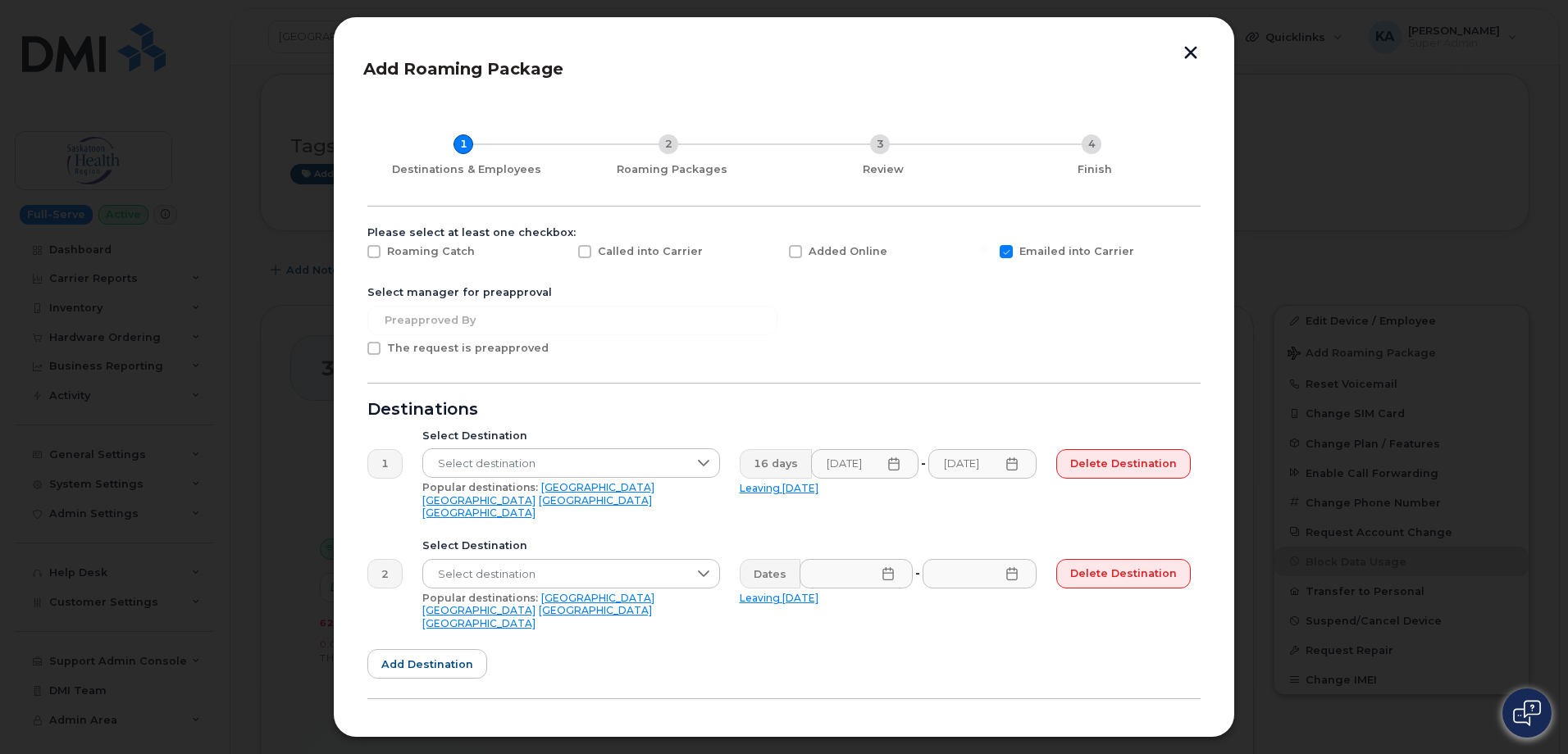
checkbox input "true"
click at [374, 250] on span at bounding box center [373, 251] width 13 height 13
click at [356, 250] on input "Roaming Catch" at bounding box center [351, 248] width 8 height 8
checkbox input "true"
click at [372, 347] on span at bounding box center [373, 348] width 13 height 13
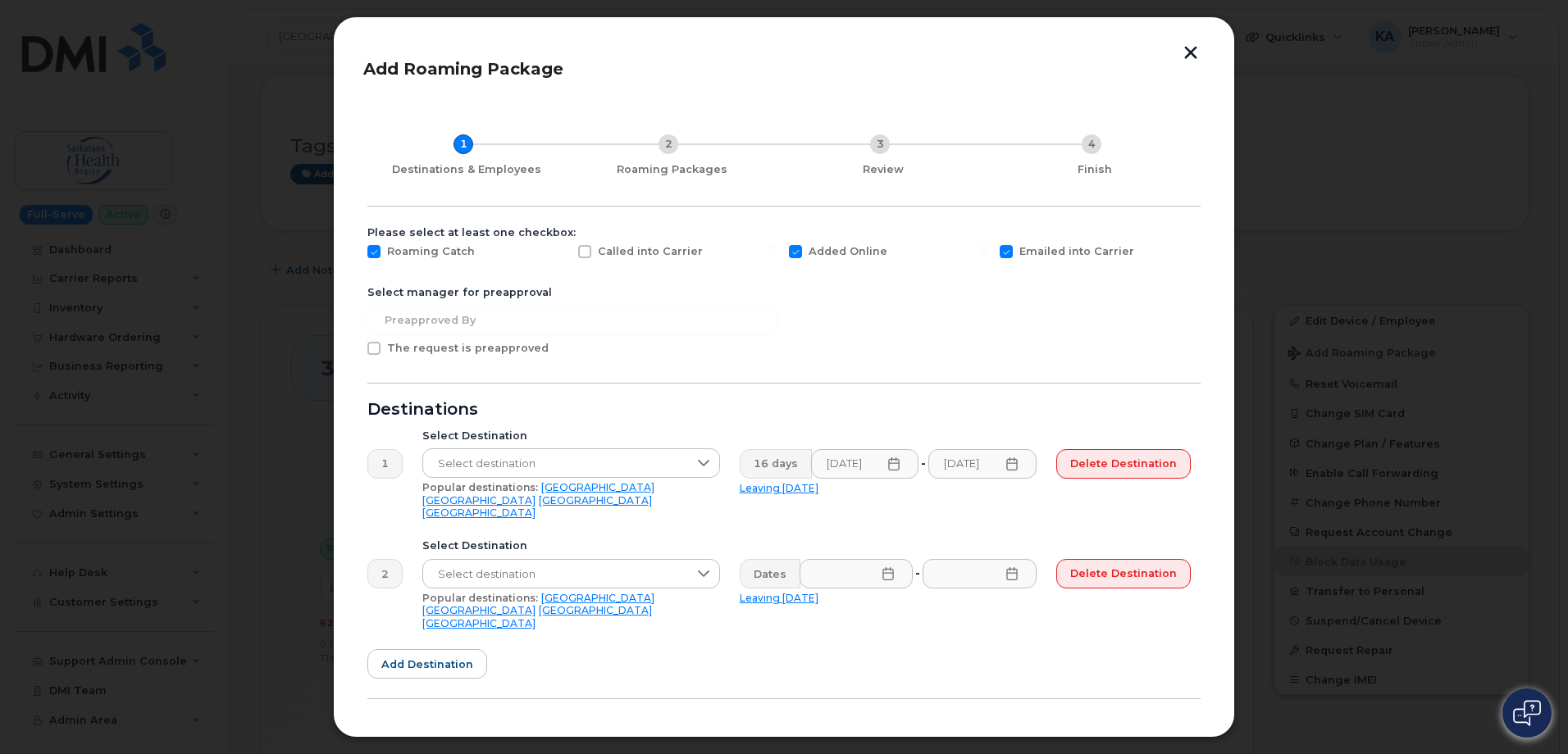
click at [356, 347] on input "The request is preapproved" at bounding box center [351, 345] width 8 height 8
checkbox input "true"
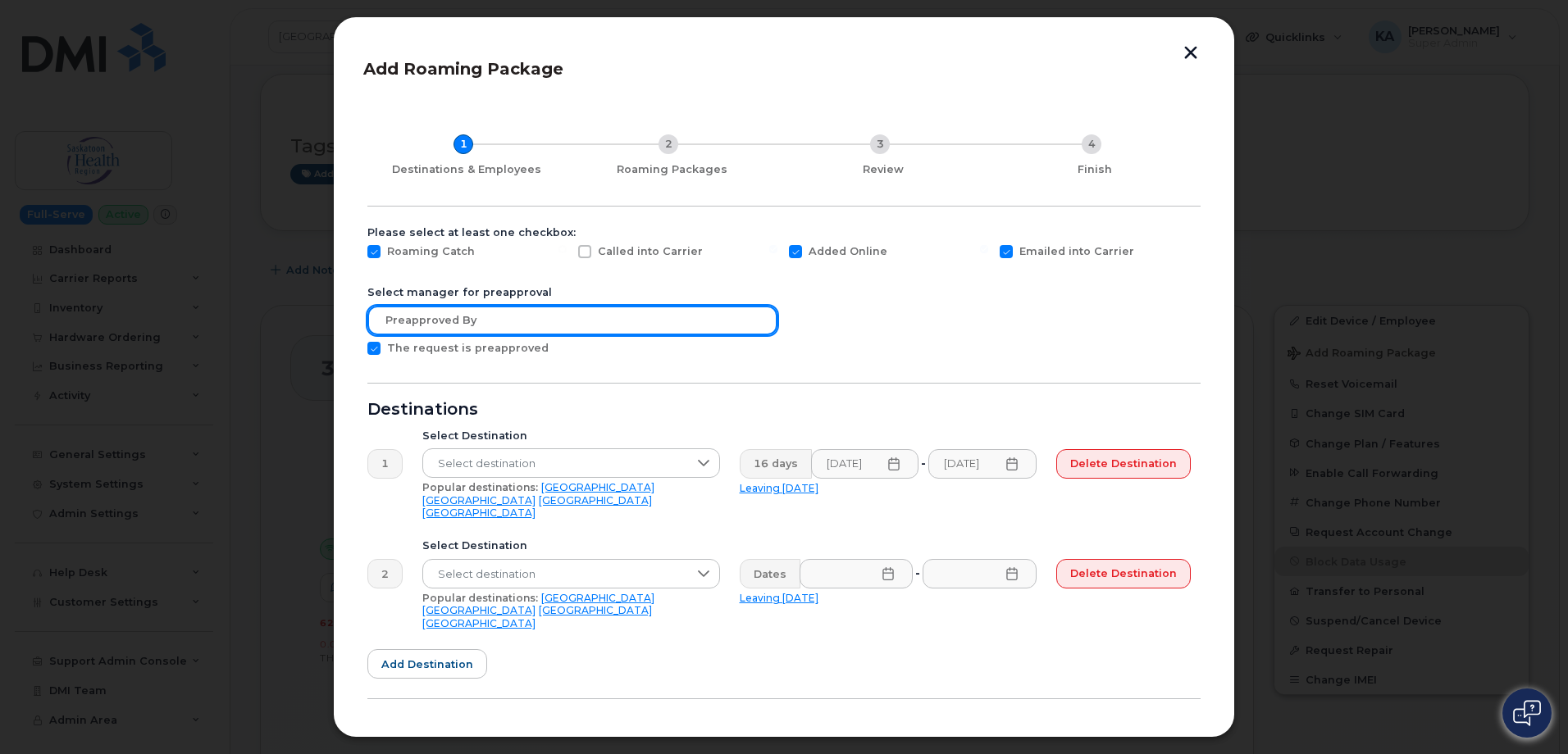
click at [433, 320] on input "text" at bounding box center [572, 320] width 410 height 30
click at [480, 323] on input "text" at bounding box center [572, 320] width 410 height 30
type input "dianne Wingerak"
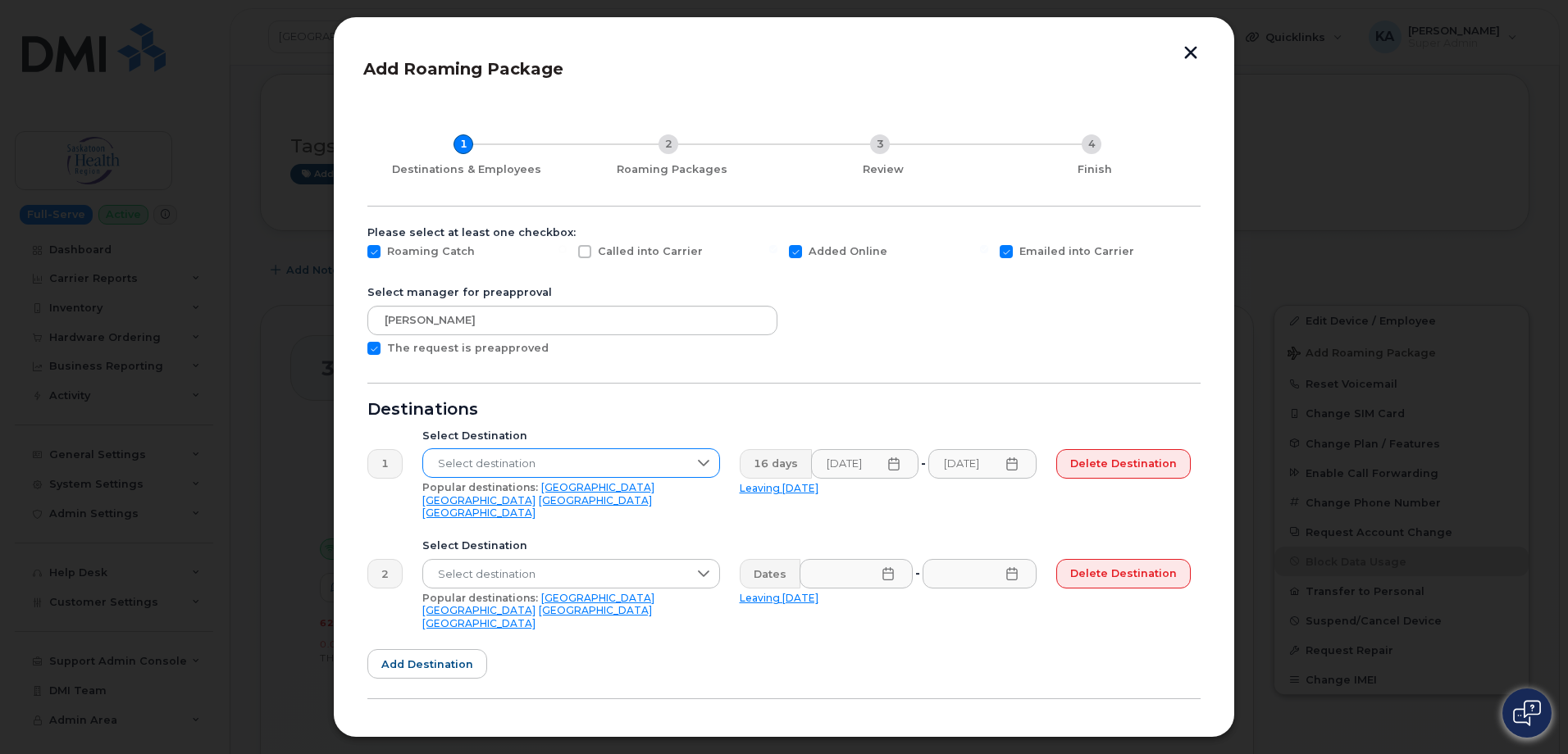
click at [453, 459] on span "Select destination" at bounding box center [556, 464] width 265 height 30
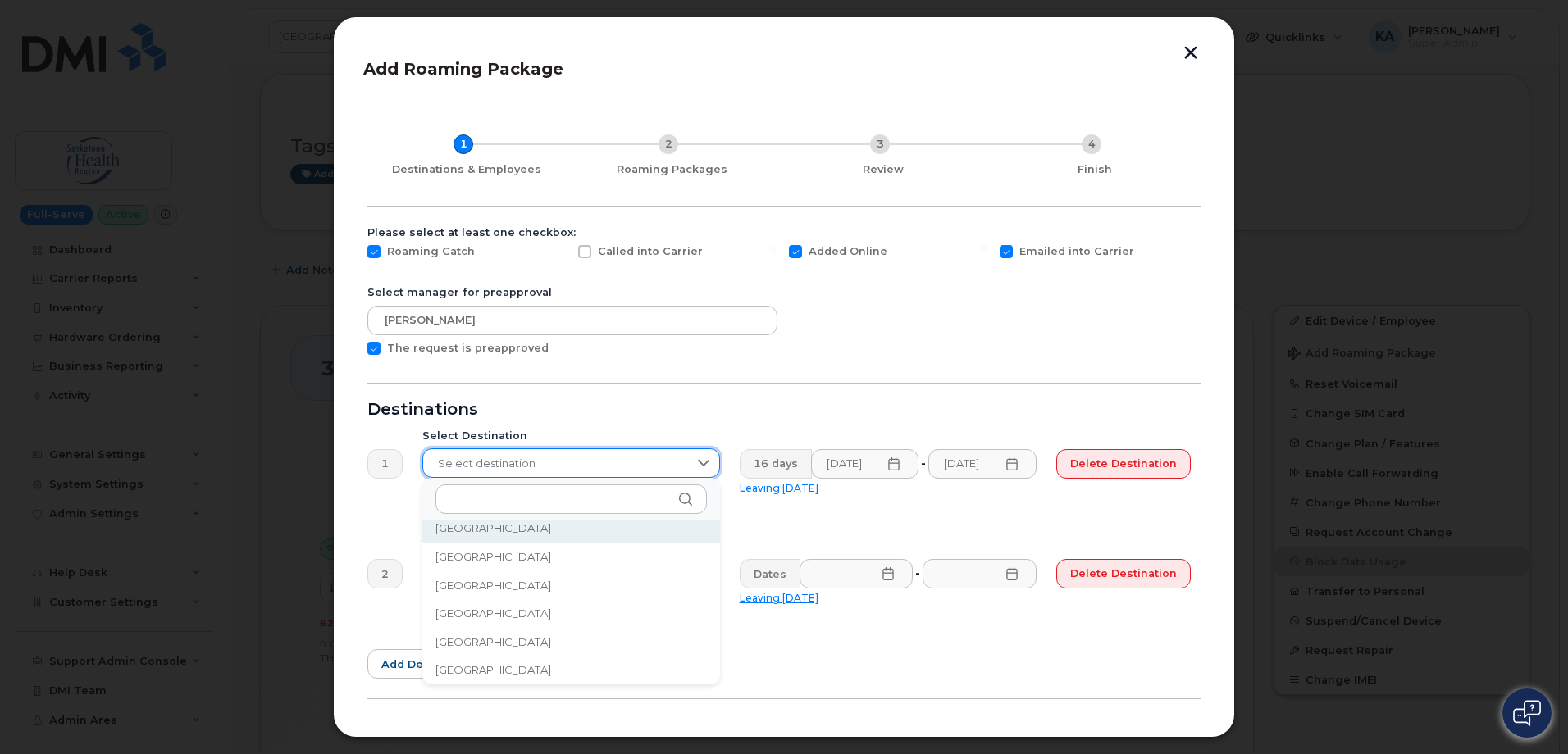
scroll to position [4200, 0]
click at [463, 498] on input "text" at bounding box center [571, 499] width 271 height 30
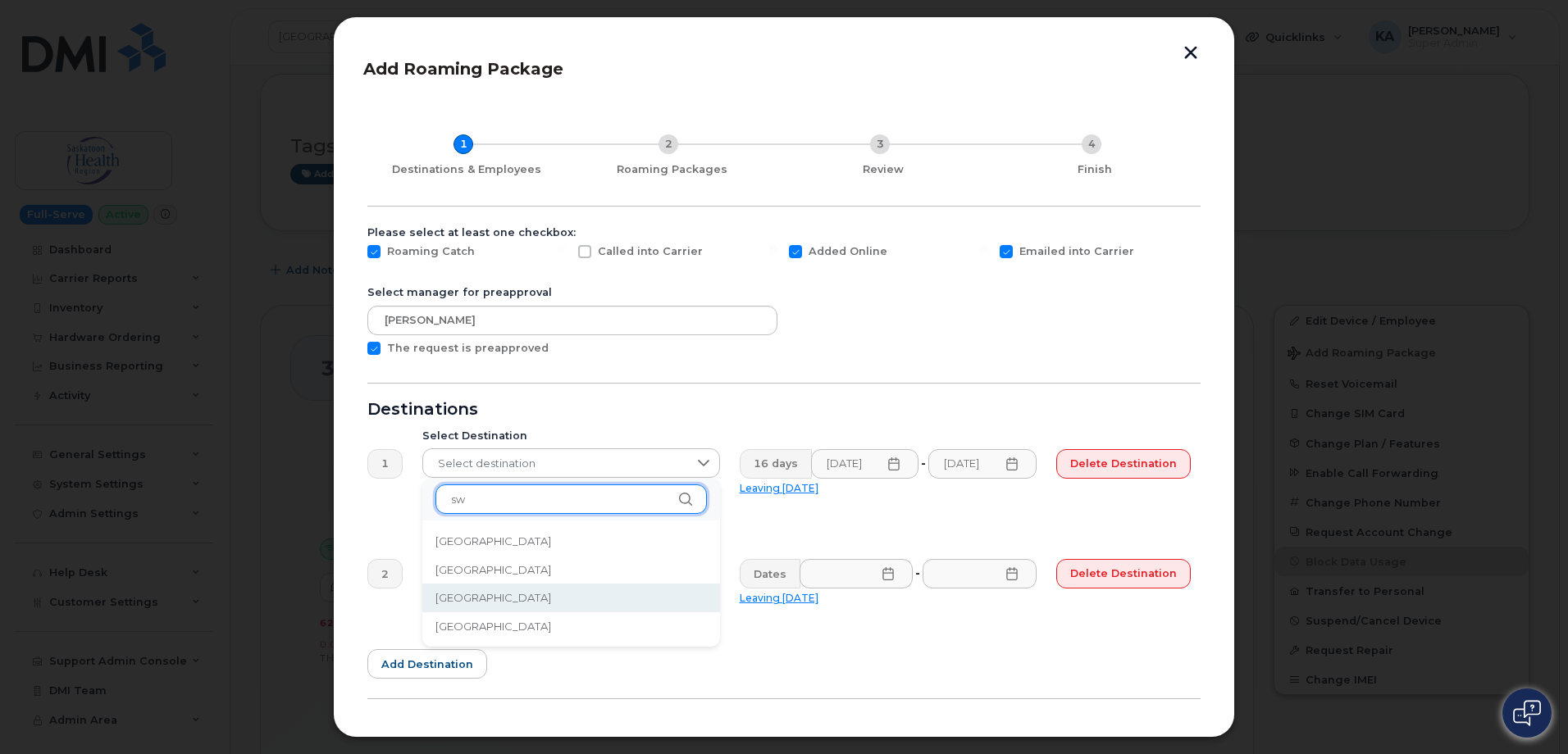
type input "sw"
click at [467, 591] on span "Sweden" at bounding box center [493, 598] width 116 height 16
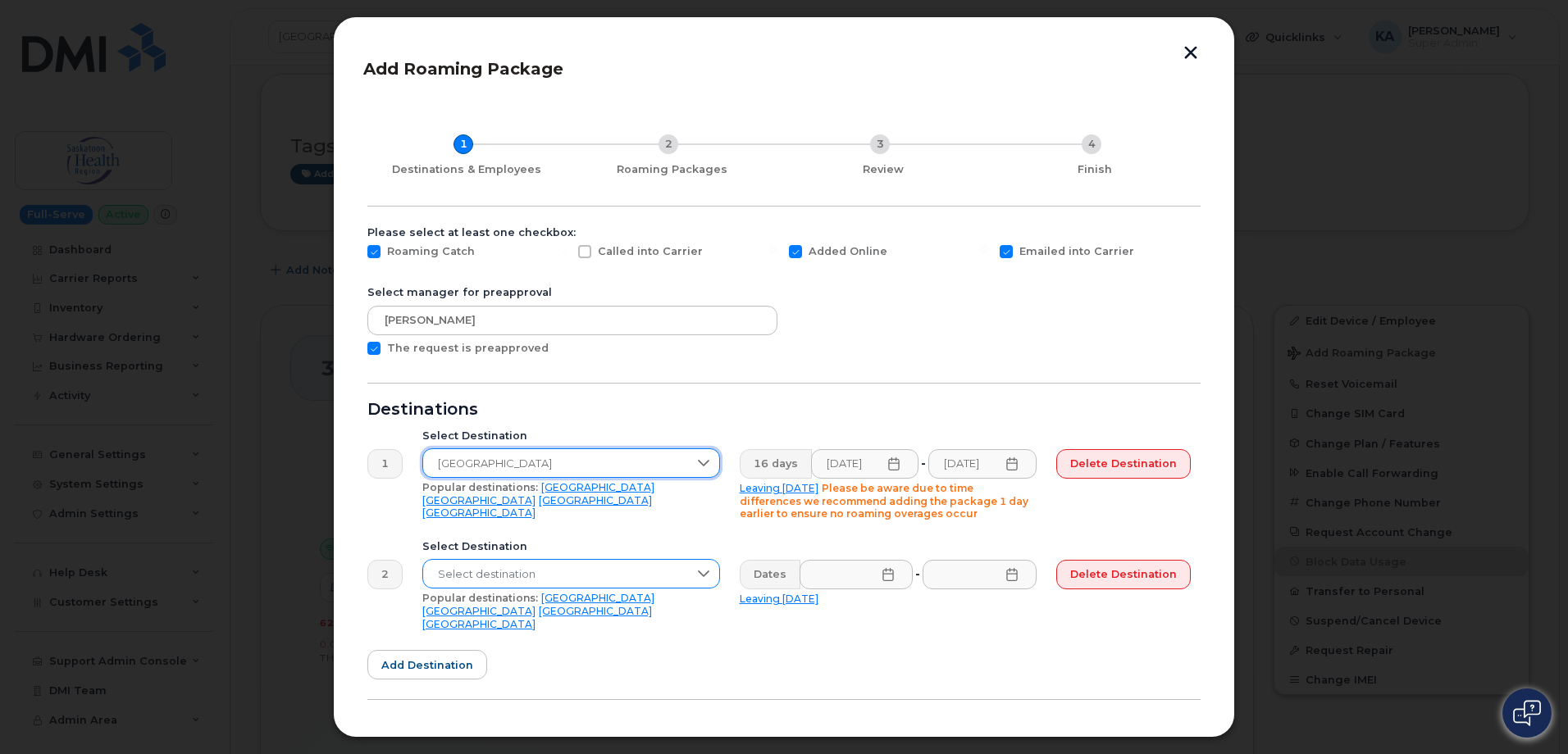
click at [502, 565] on span "Select destination" at bounding box center [556, 575] width 265 height 30
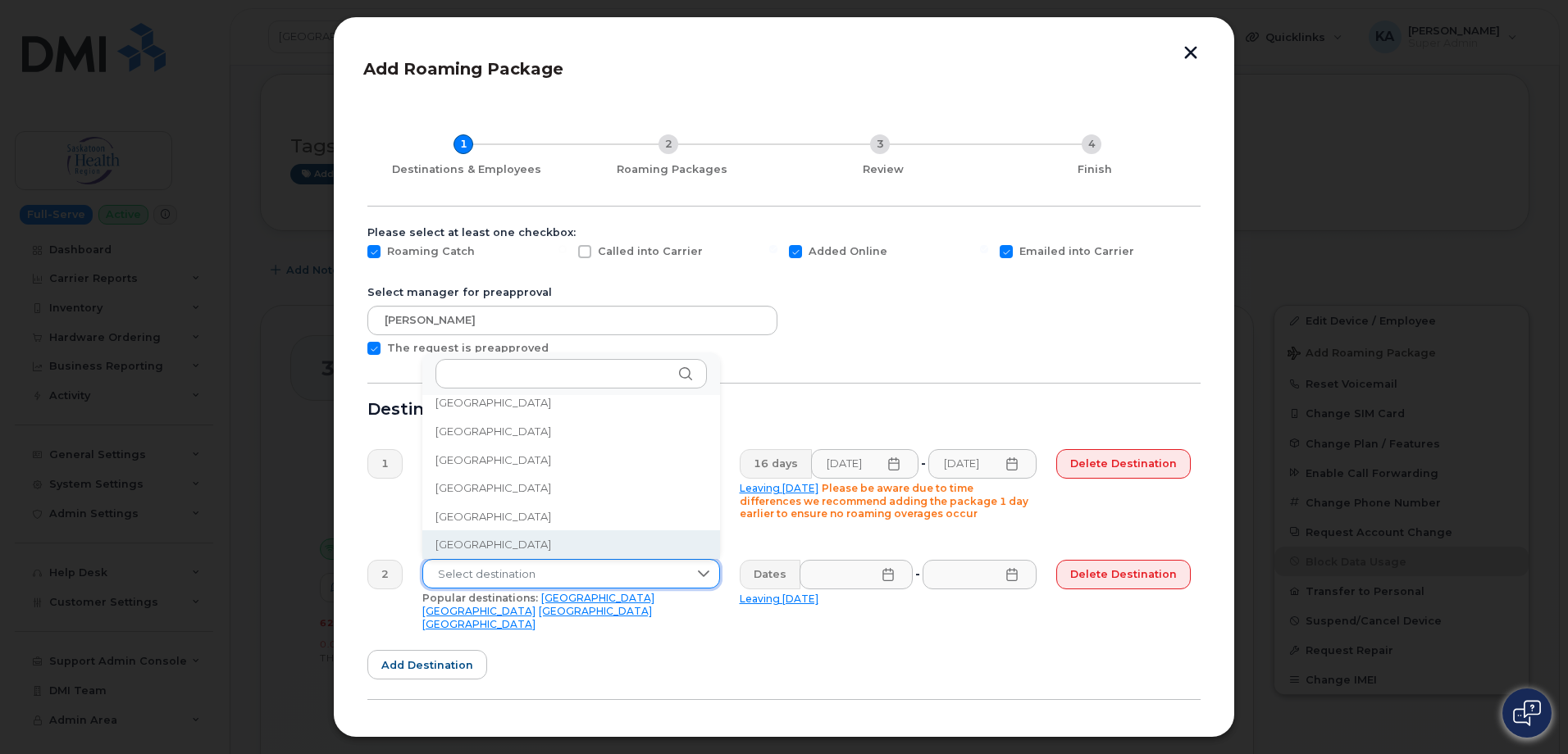
scroll to position [1968, 0]
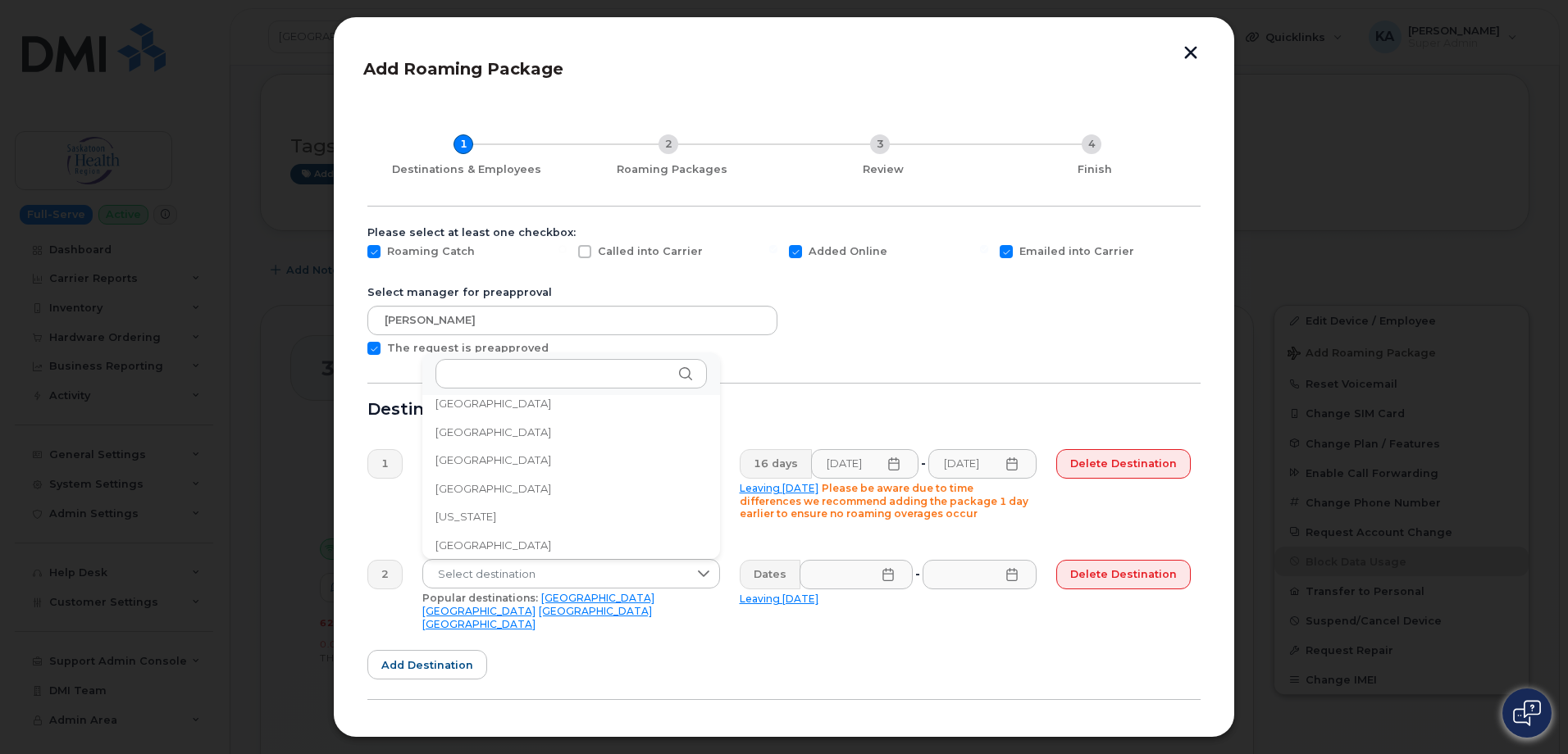
click at [485, 543] on span "Germany" at bounding box center [493, 546] width 116 height 16
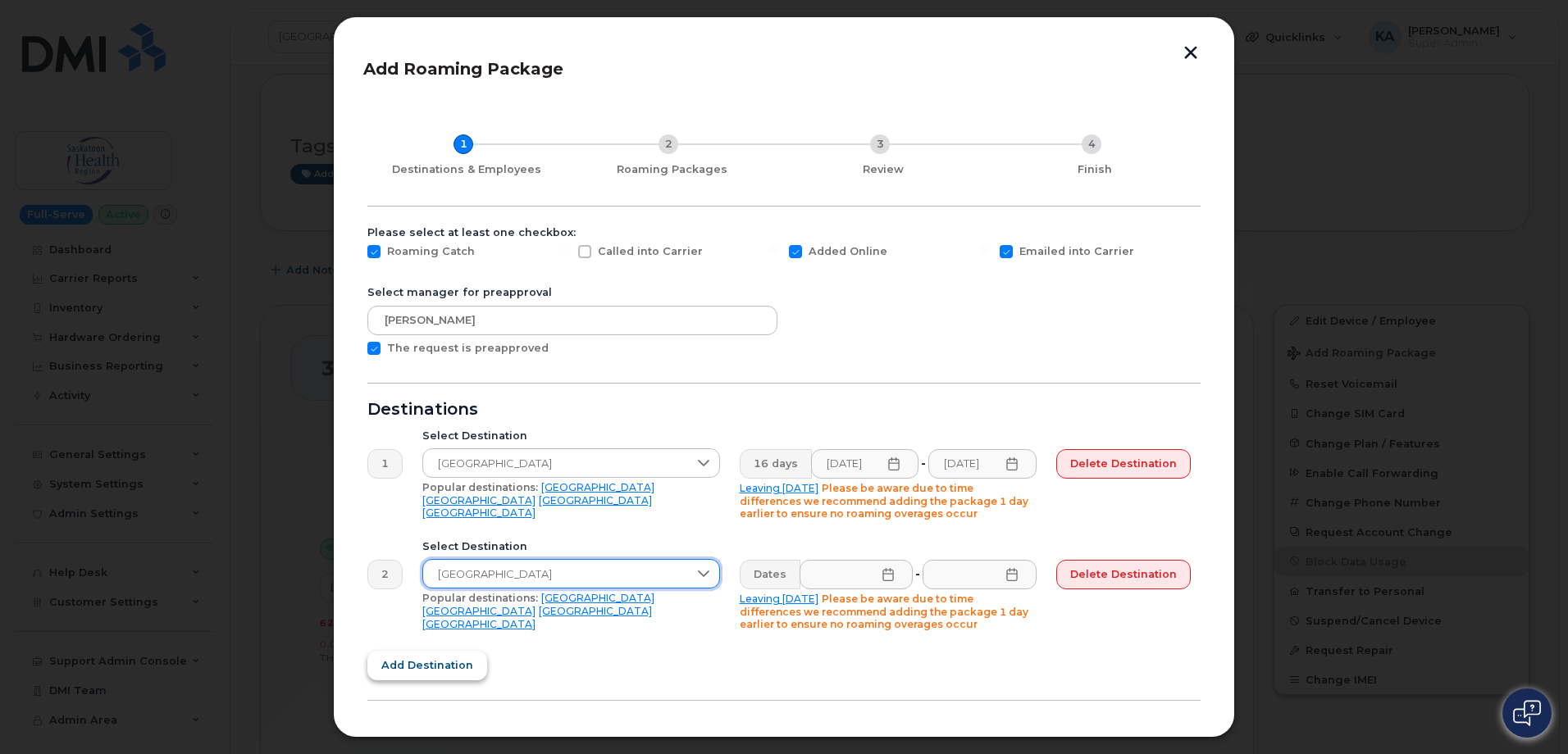
click at [442, 673] on span "Add destination" at bounding box center [427, 665] width 92 height 16
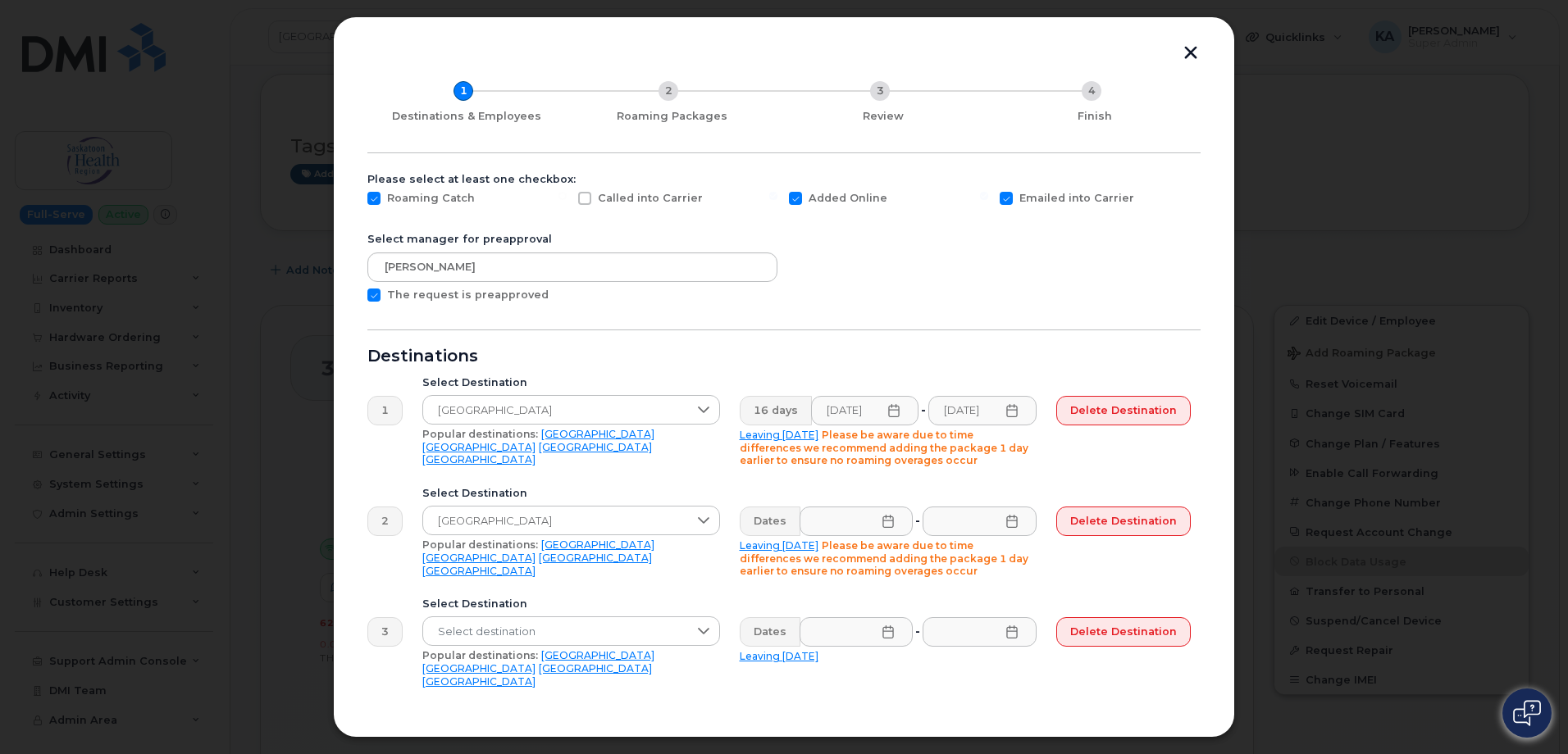
scroll to position [82, 0]
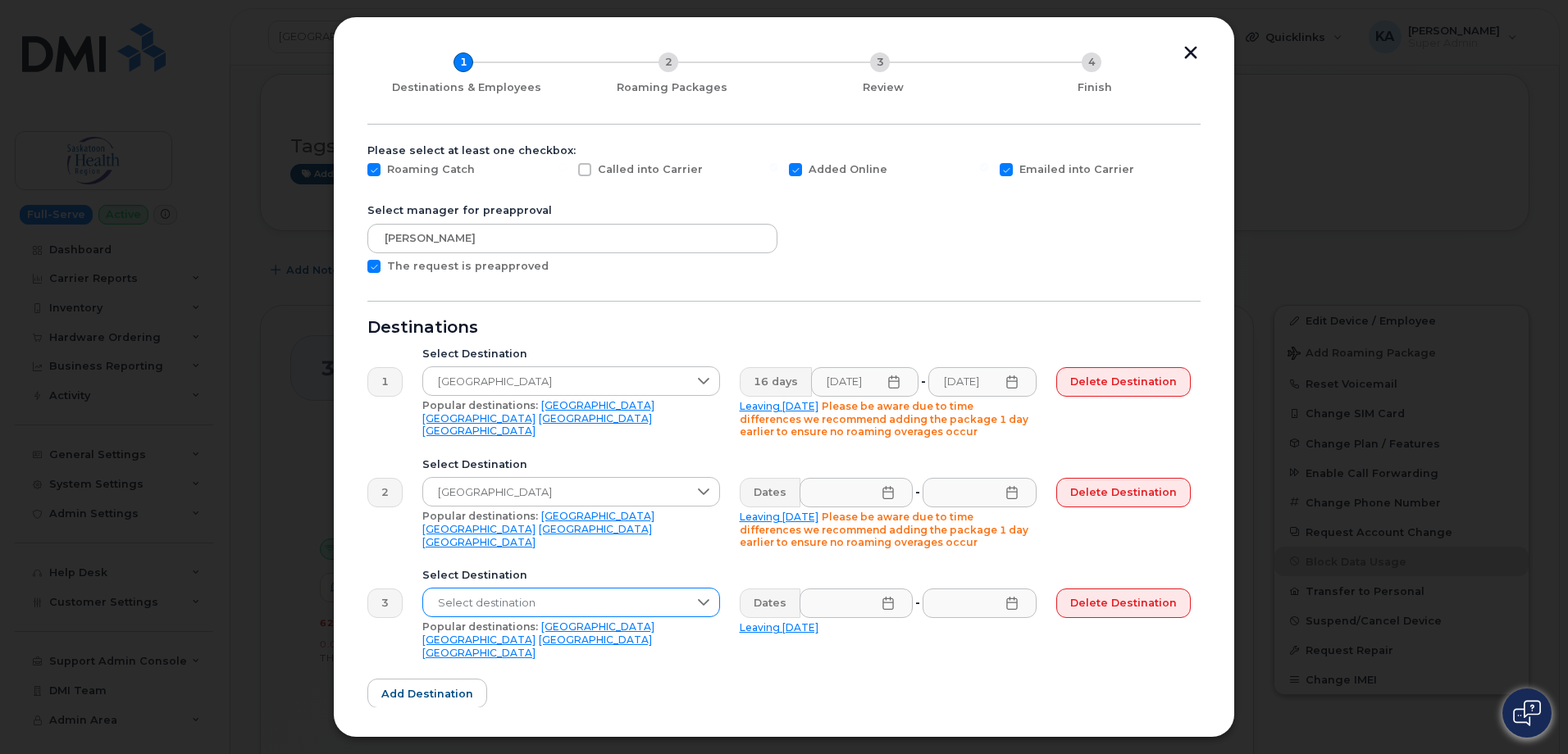
click at [471, 600] on span "Select destination" at bounding box center [556, 604] width 265 height 30
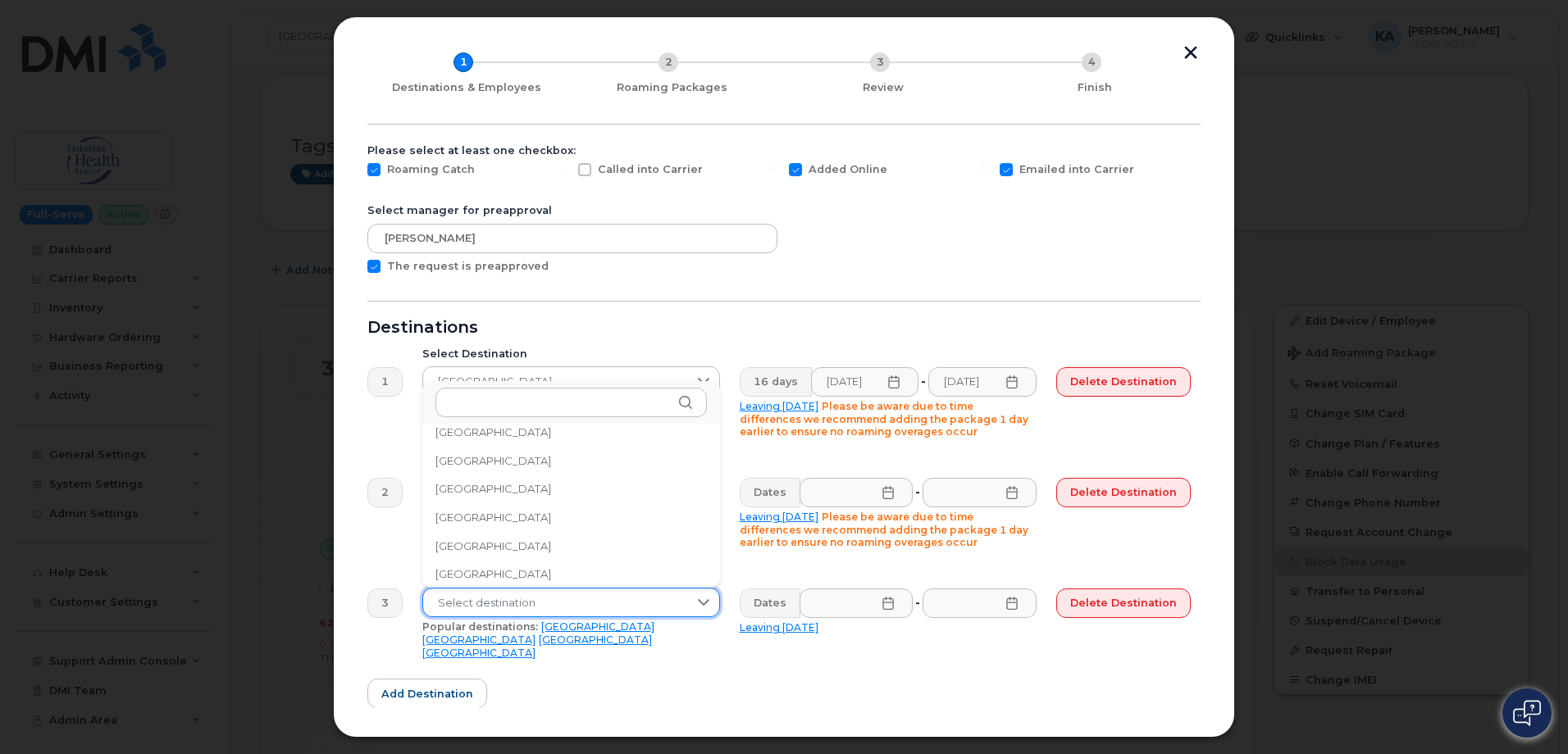
scroll to position [1826, 0]
click at [466, 574] on span "France" at bounding box center [493, 574] width 116 height 16
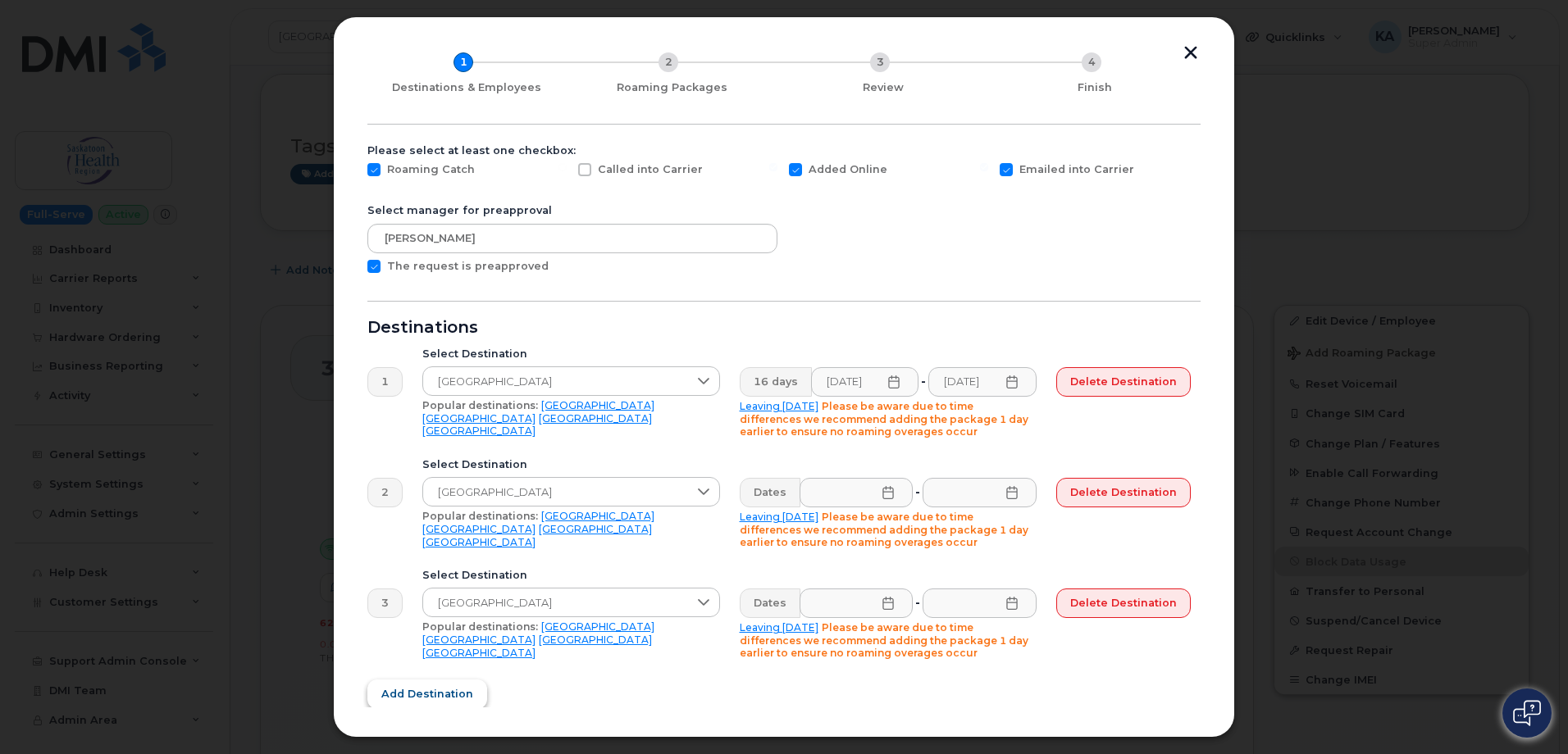
click at [442, 688] on span "Add destination" at bounding box center [427, 694] width 92 height 16
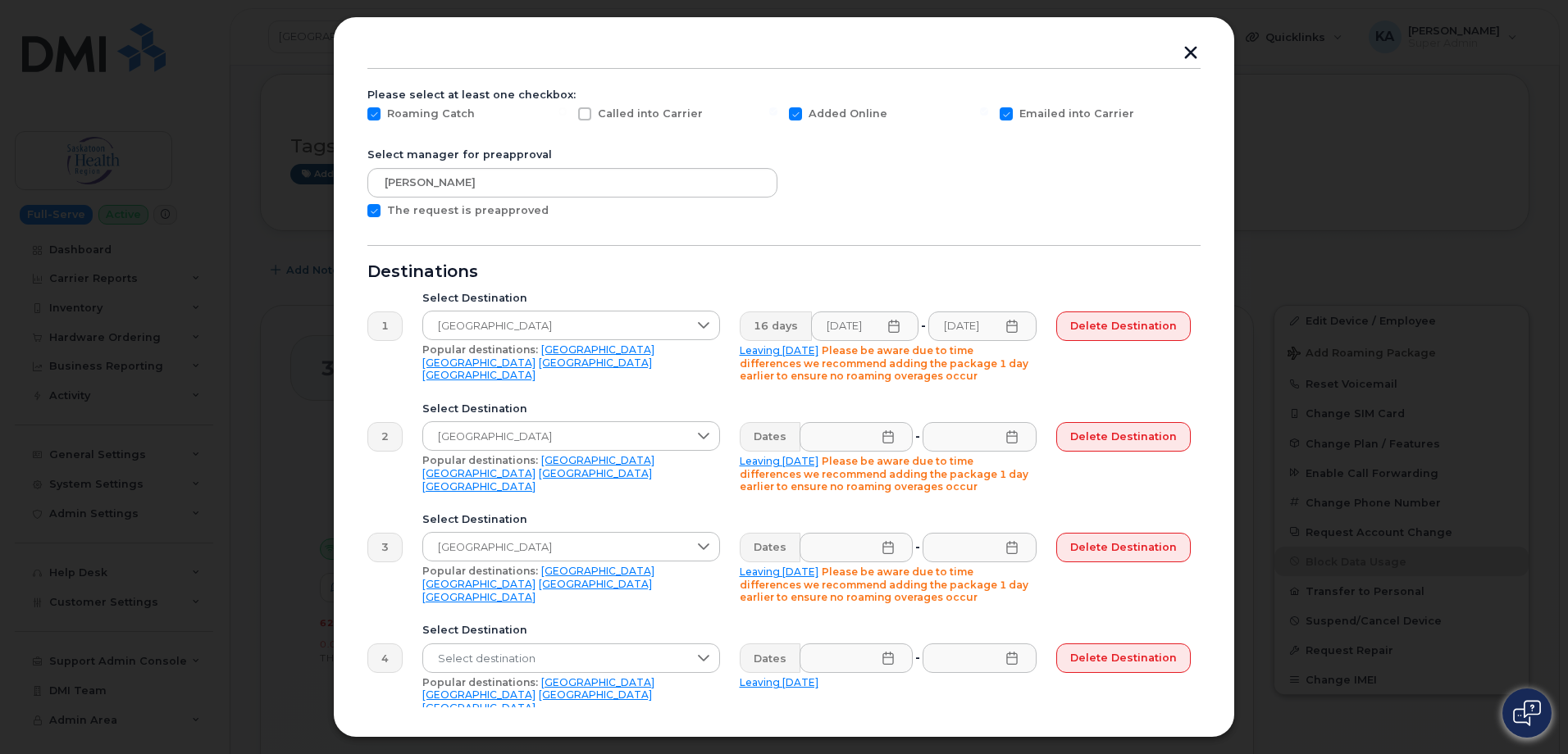
scroll to position [246, 0]
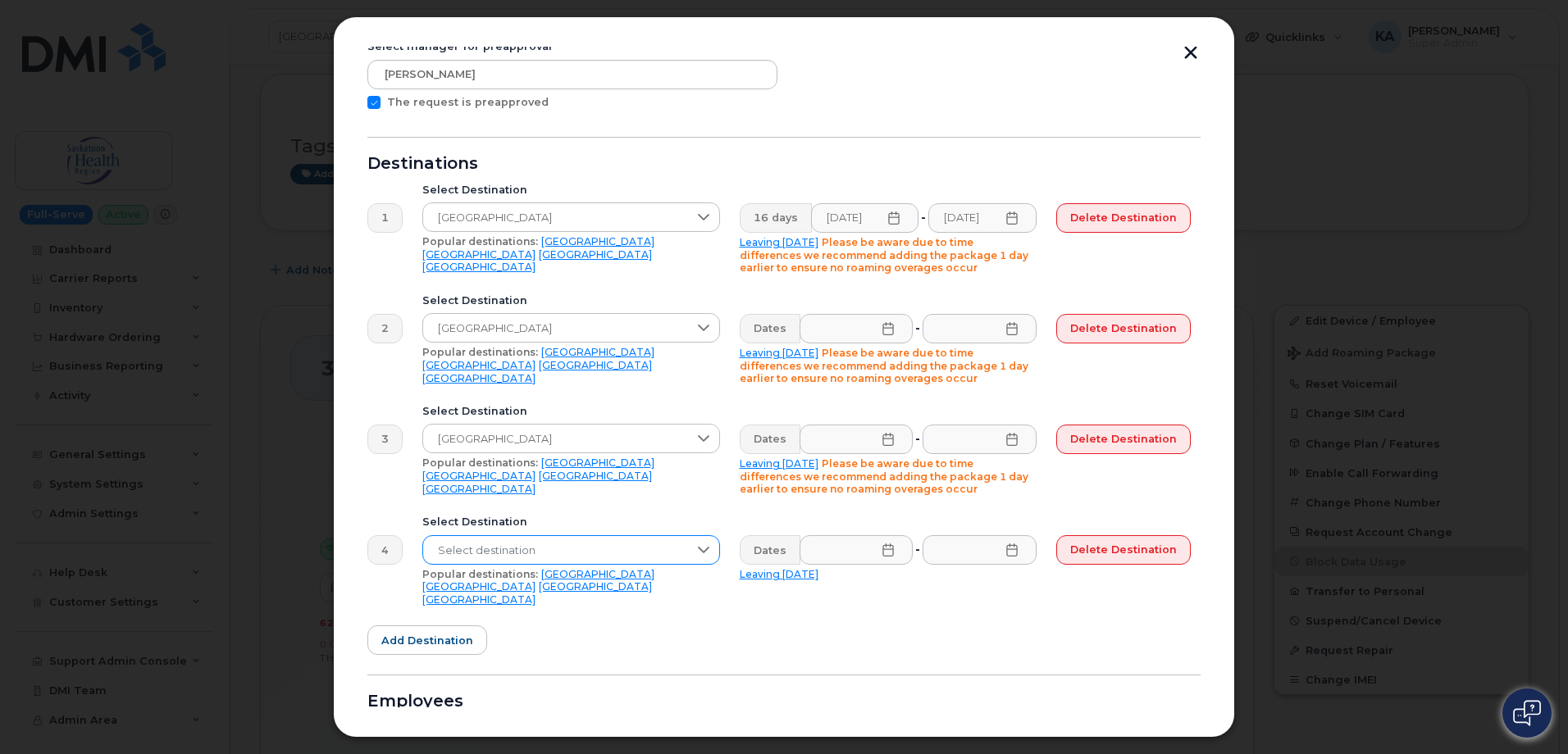
click at [485, 546] on span "Select destination" at bounding box center [556, 551] width 265 height 30
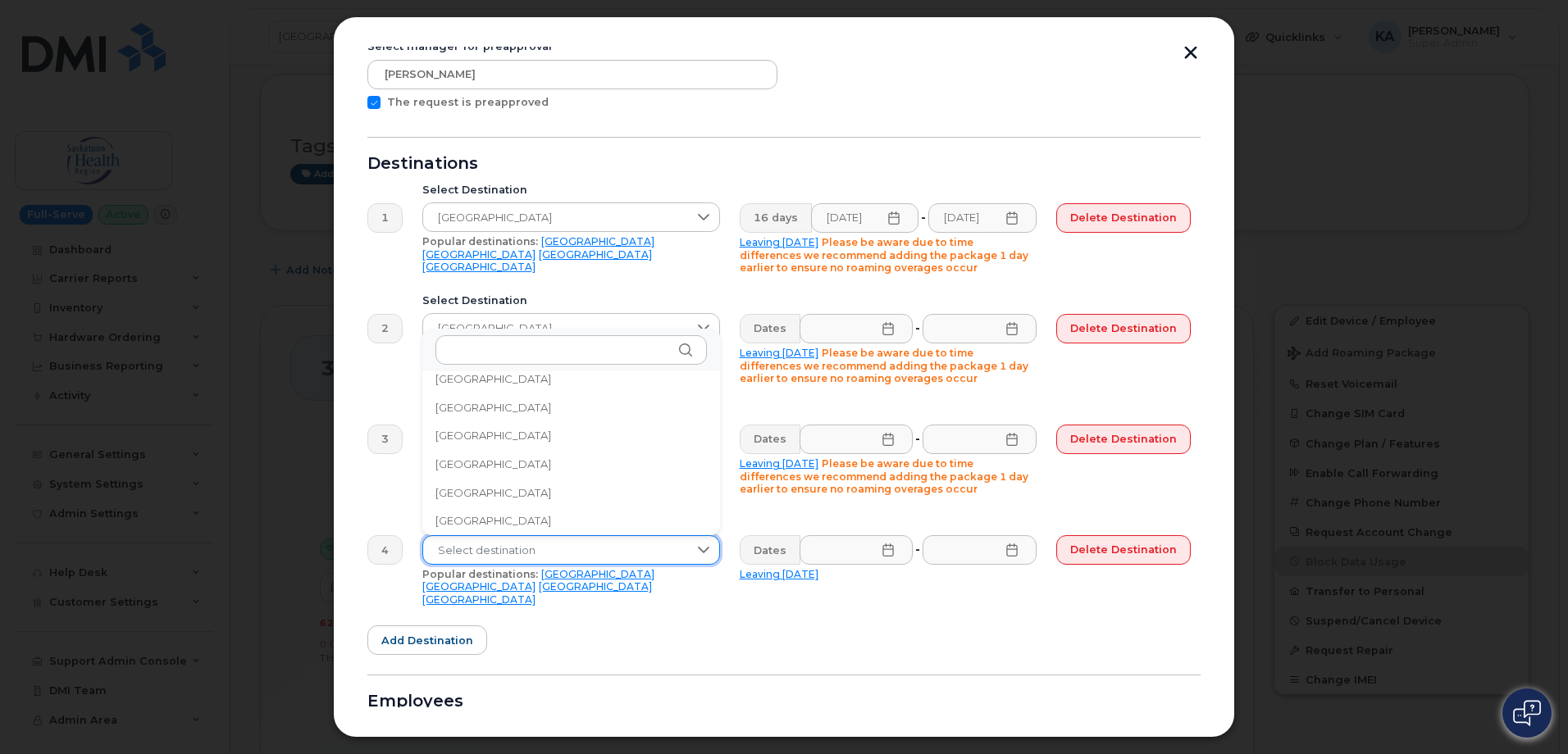
scroll to position [2393, 0]
click at [501, 544] on span "Select destination" at bounding box center [556, 551] width 265 height 30
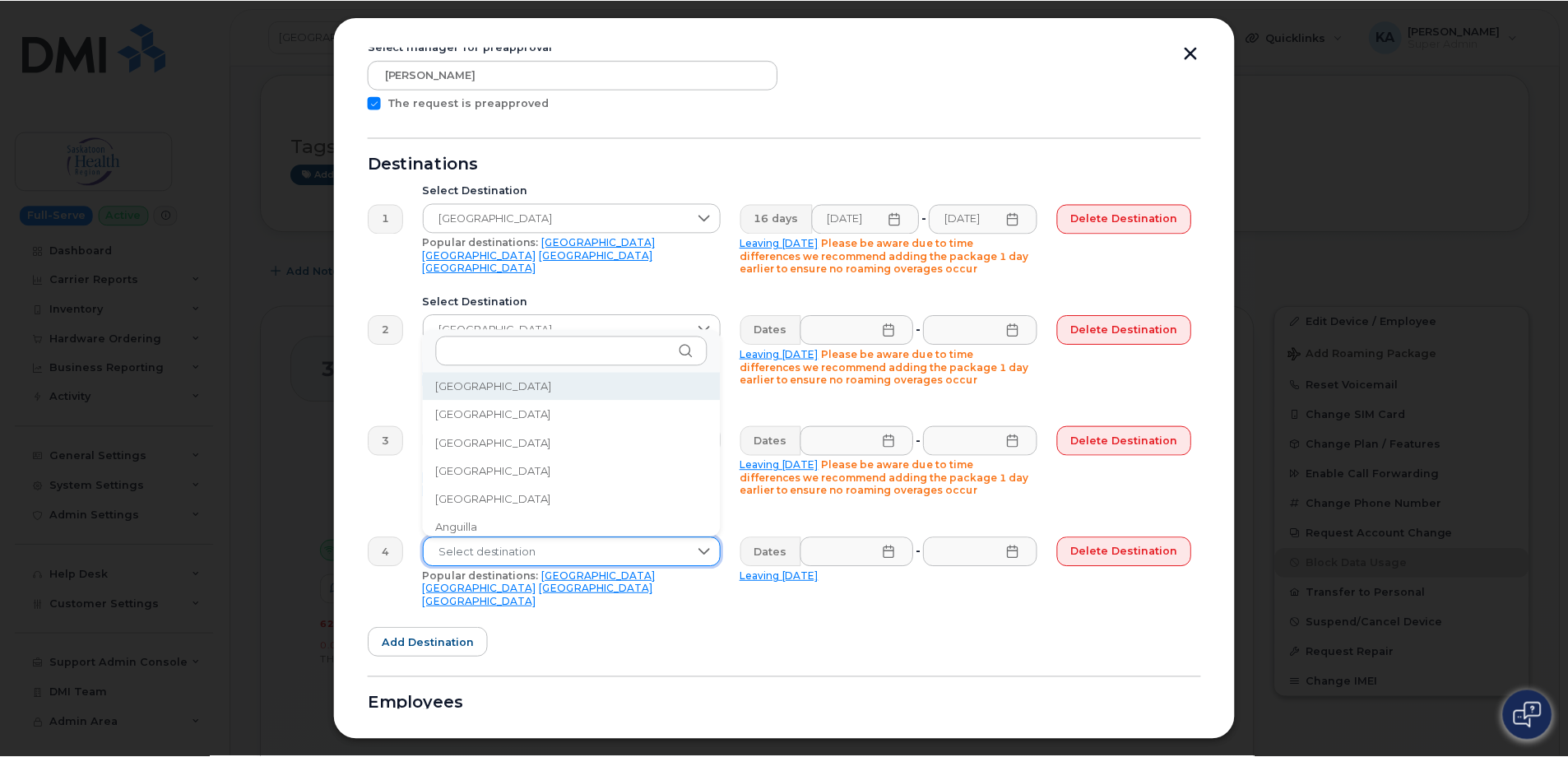
scroll to position [12, 0]
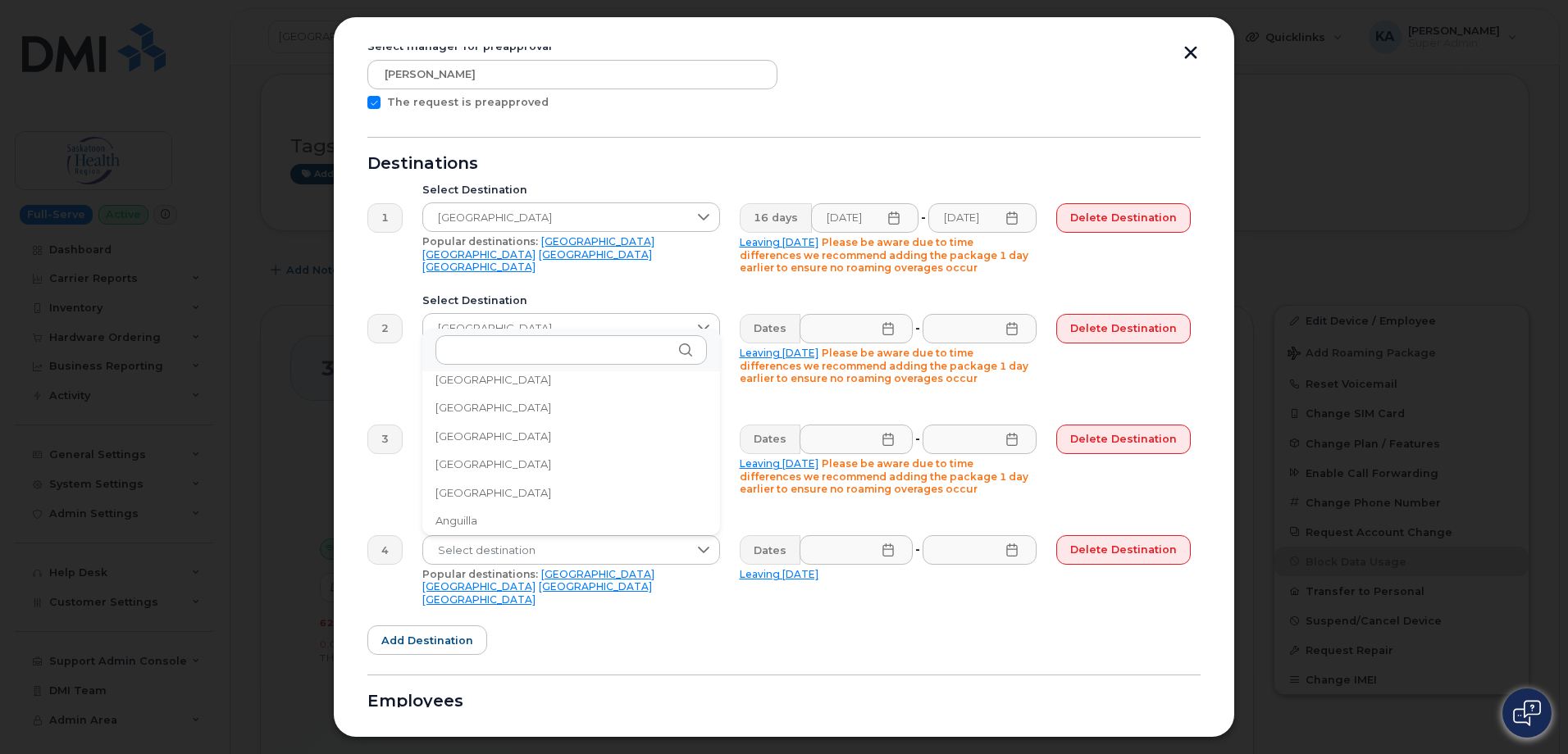
click at [1194, 52] on button "button" at bounding box center [1190, 54] width 25 height 18
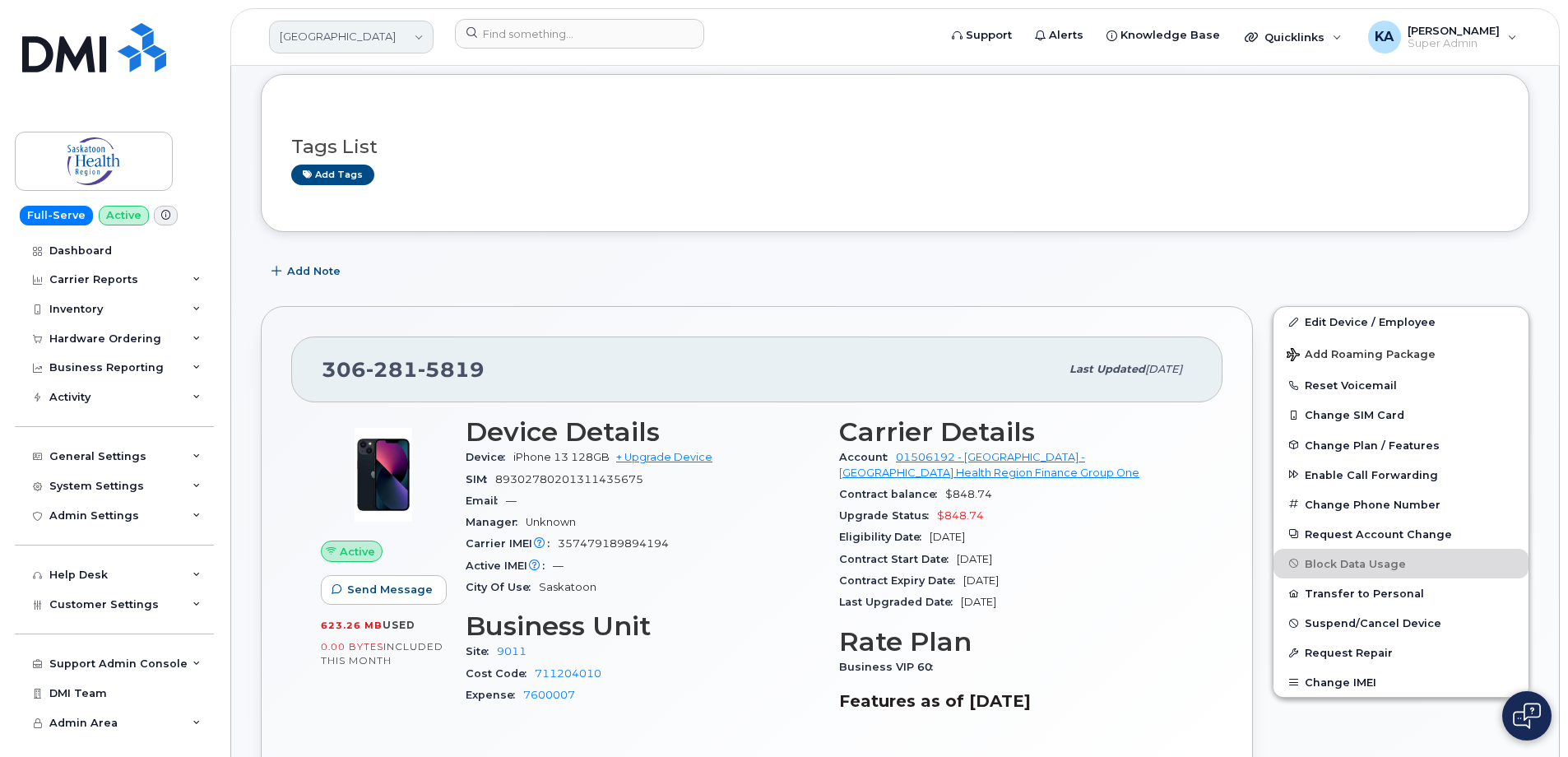
click at [367, 34] on link "[GEOGRAPHIC_DATA]" at bounding box center [351, 36] width 165 height 33
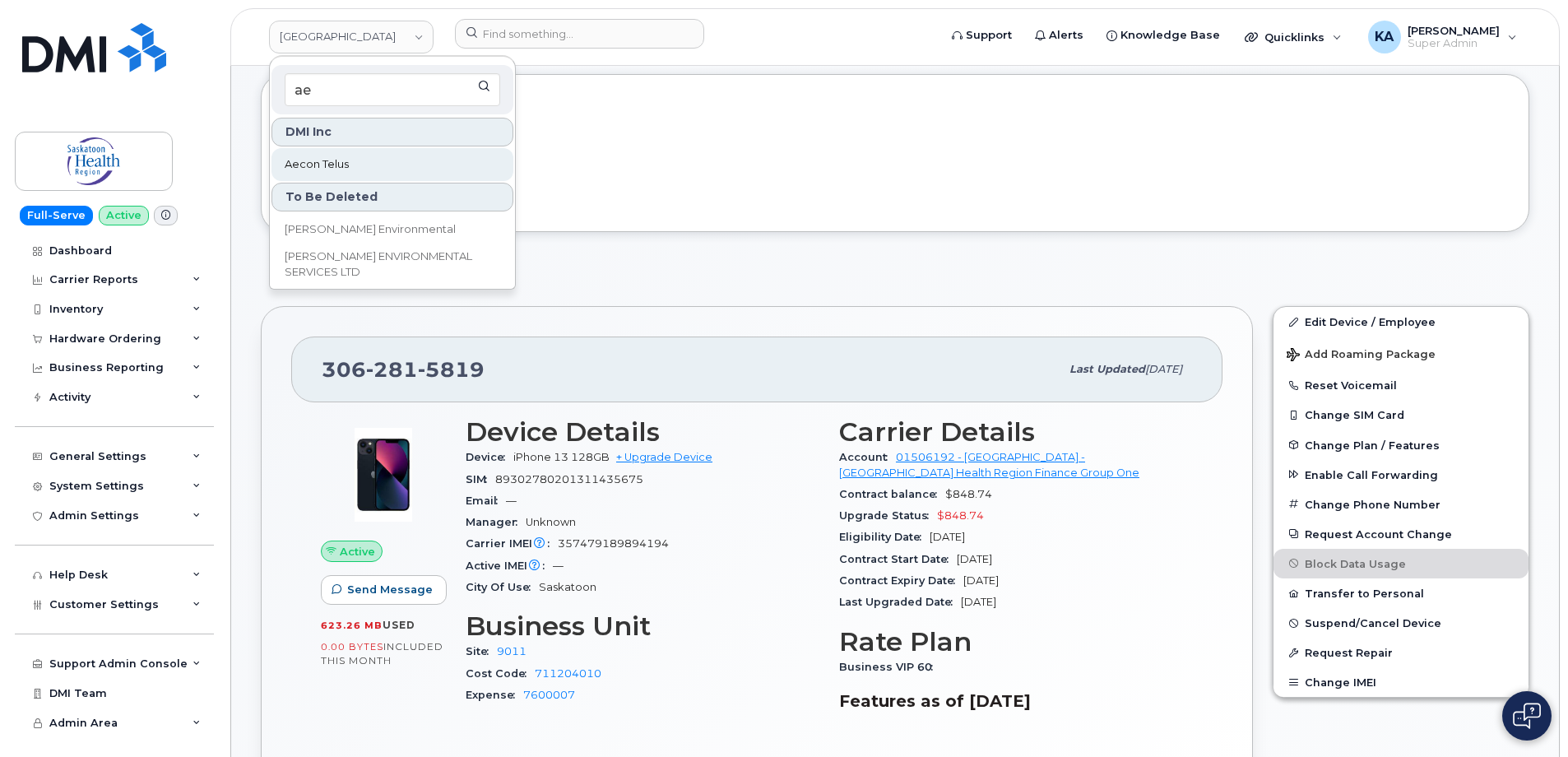
type input "ae"
click at [340, 164] on span "Aecon Telus" at bounding box center [316, 164] width 64 height 17
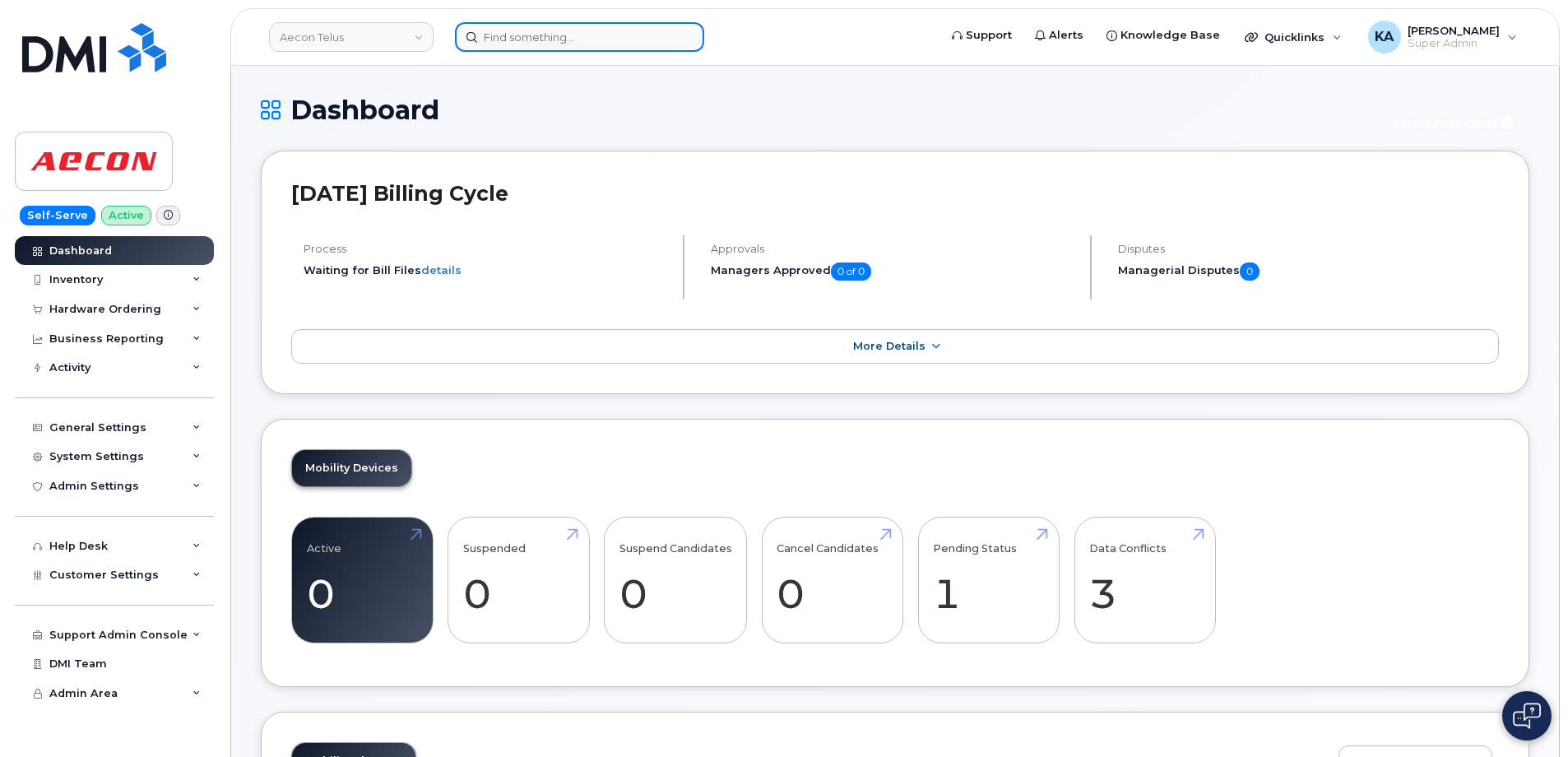
click at [492, 33] on input at bounding box center [579, 37] width 249 height 30
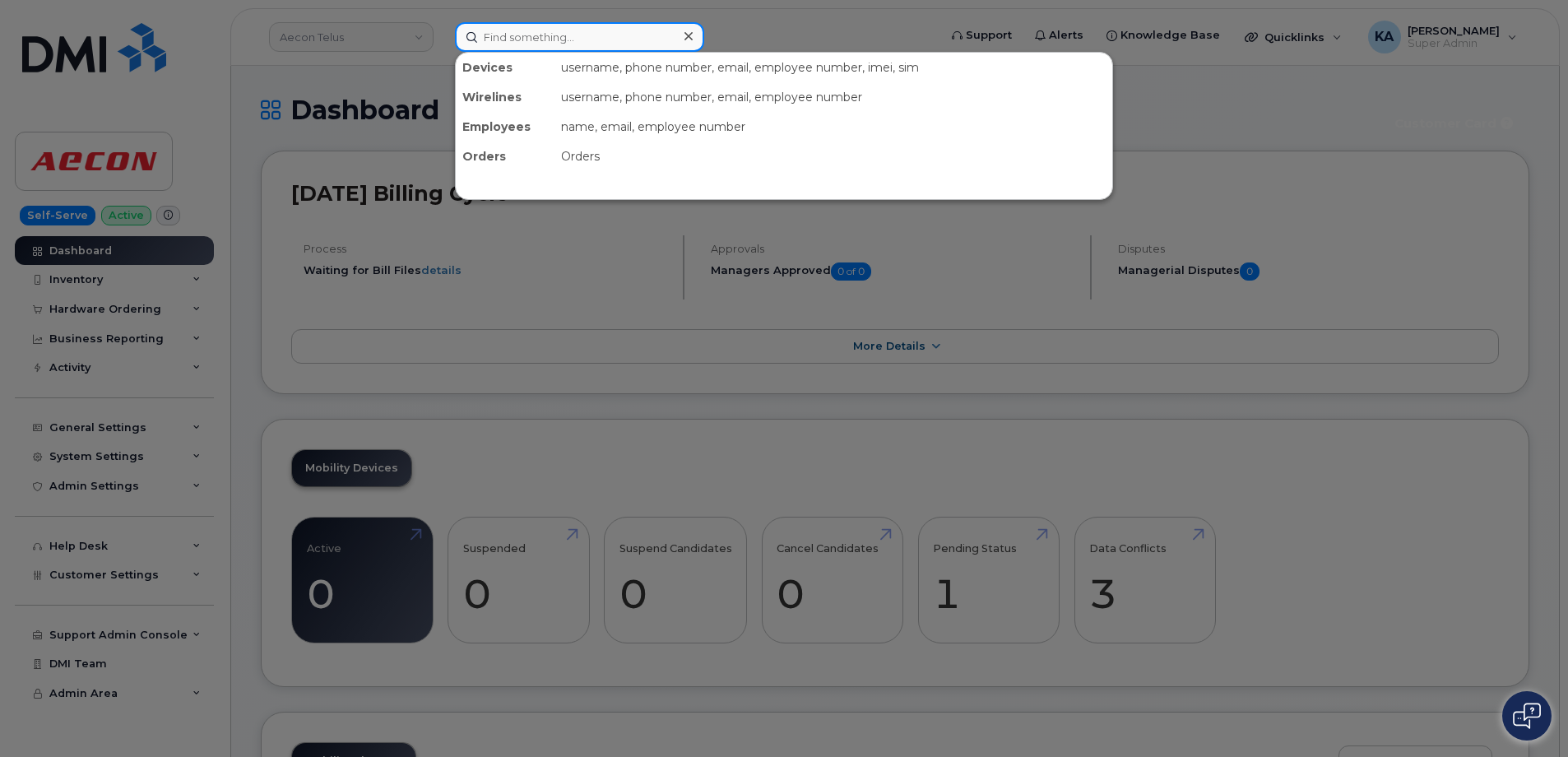
paste input "Kohl Strawford"
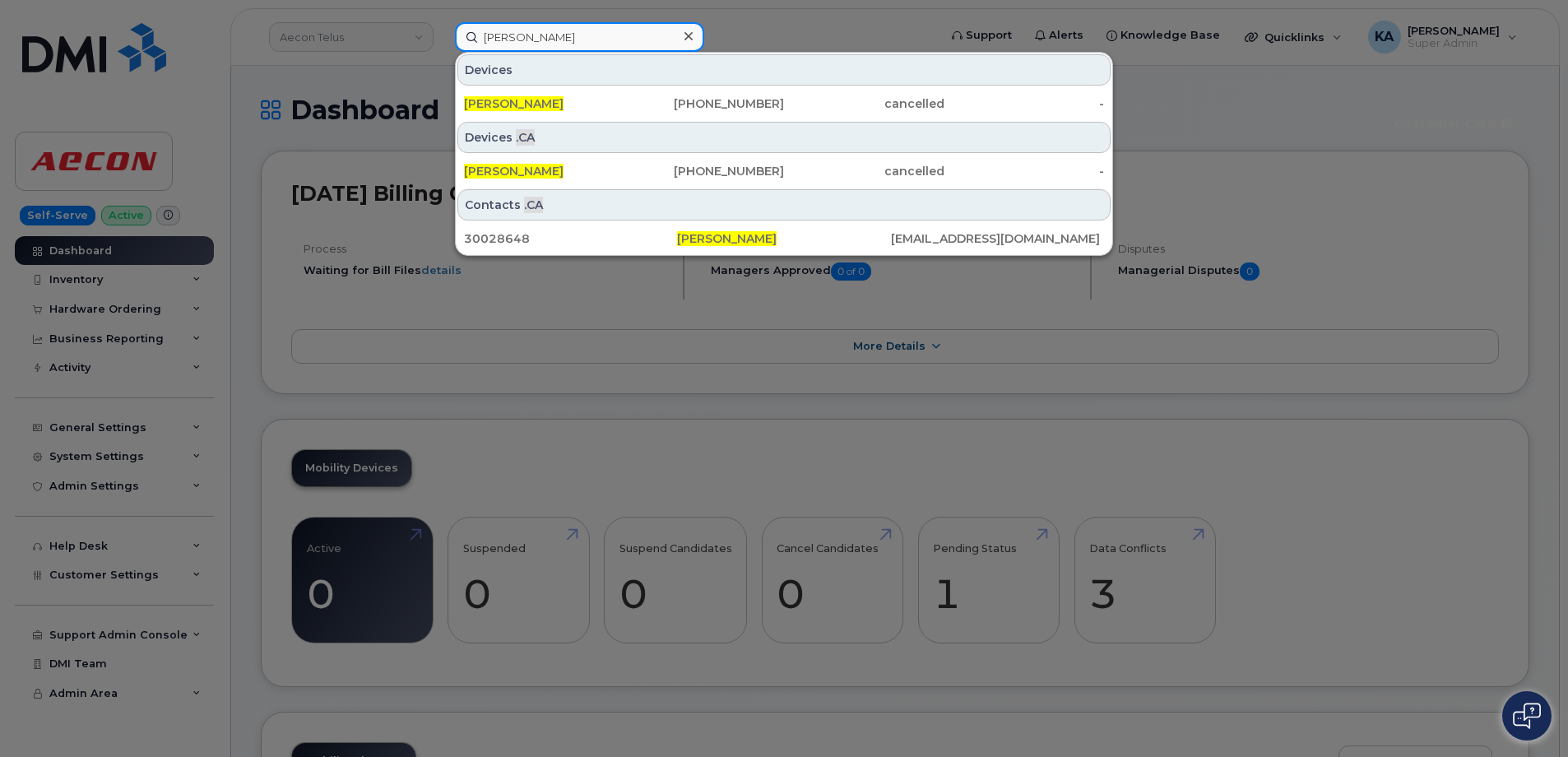
type input "Kohl Strawford"
click at [687, 36] on icon at bounding box center [688, 36] width 8 height 13
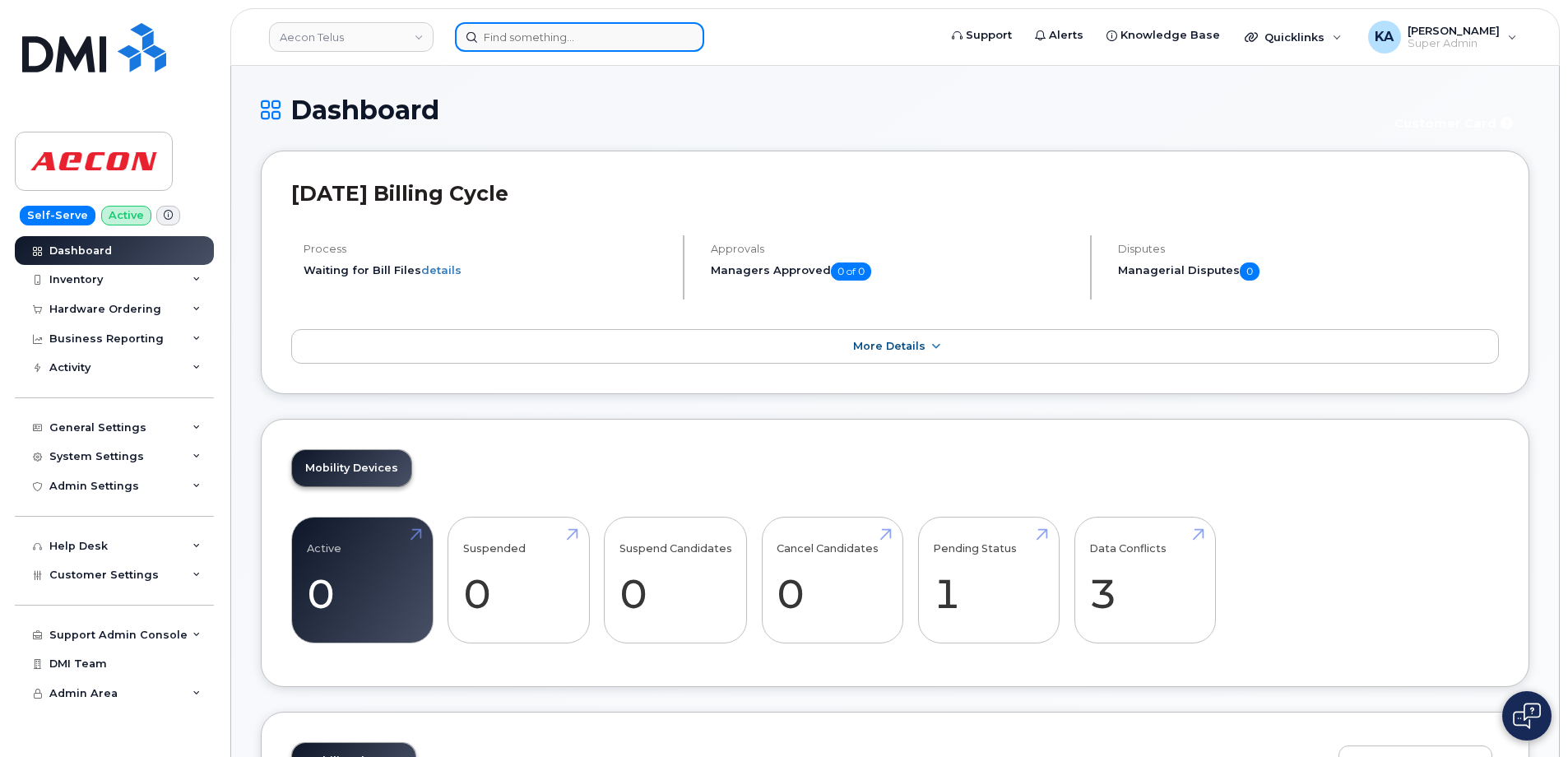
click at [500, 41] on input at bounding box center [579, 37] width 249 height 30
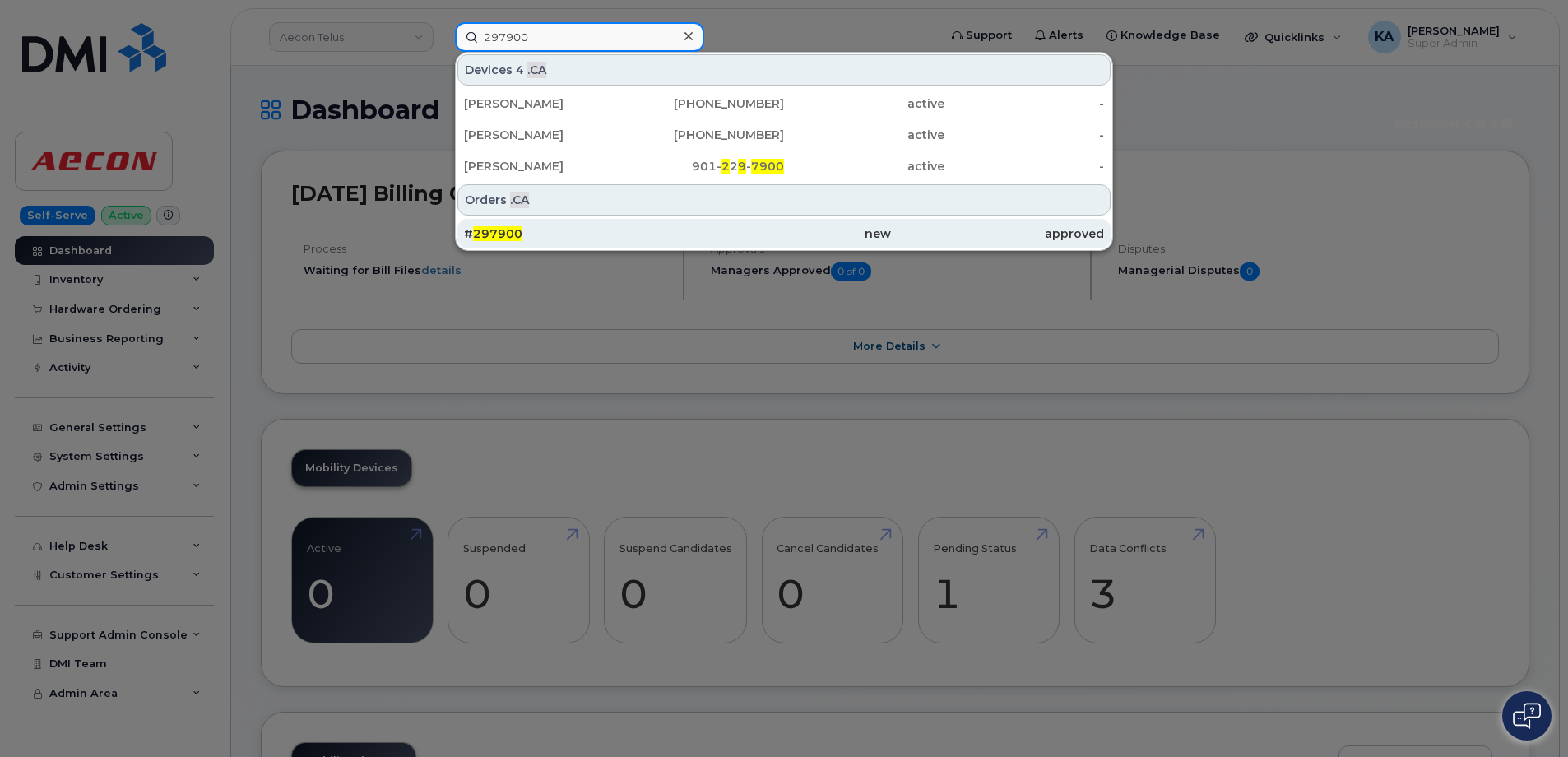
type input "297900"
click at [493, 230] on span "297900" at bounding box center [498, 234] width 49 height 15
